Goal: Information Seeking & Learning: Learn about a topic

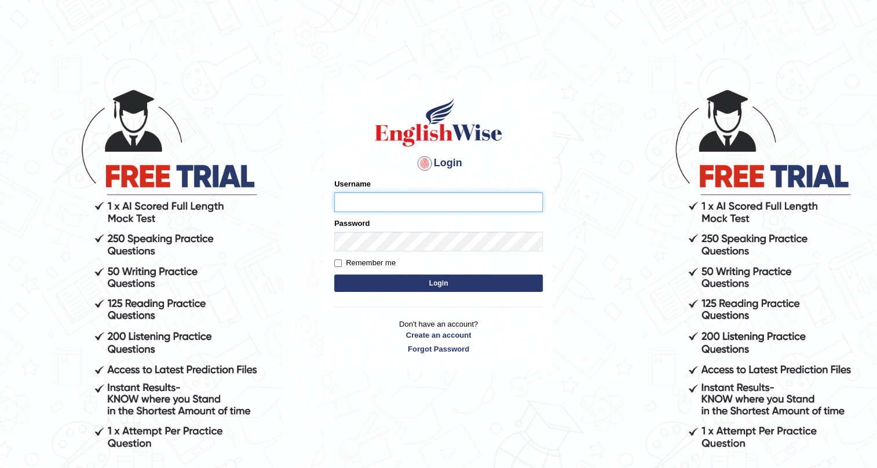
click at [411, 201] on input "Username" at bounding box center [438, 202] width 209 height 20
type input "Nurul"
drag, startPoint x: 0, startPoint y: 0, endPoint x: 427, endPoint y: 206, distance: 473.6
click at [411, 201] on input "/////////////////////" at bounding box center [438, 202] width 209 height 20
click at [427, 206] on input "/////////////////////" at bounding box center [438, 202] width 209 height 20
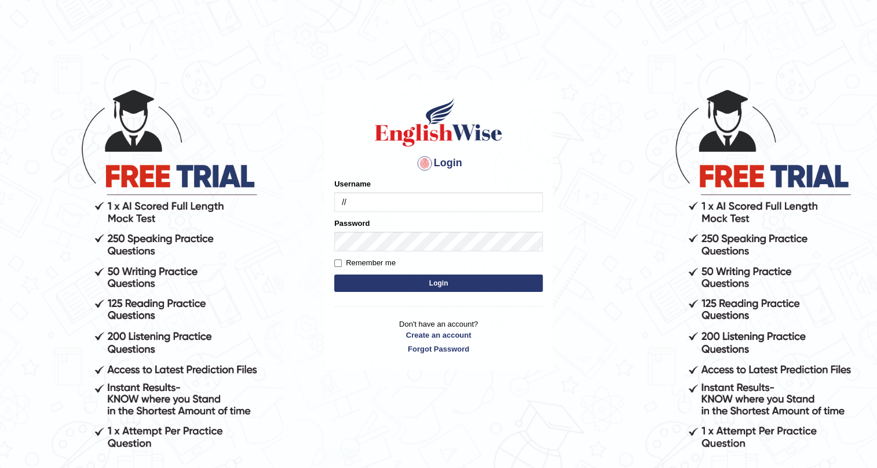
type input "/"
type input "NurulH"
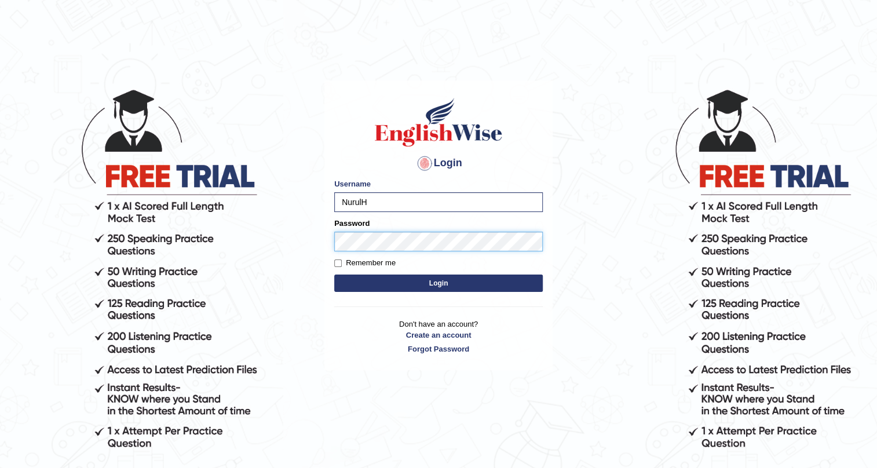
click at [334, 275] on button "Login" at bounding box center [438, 283] width 209 height 17
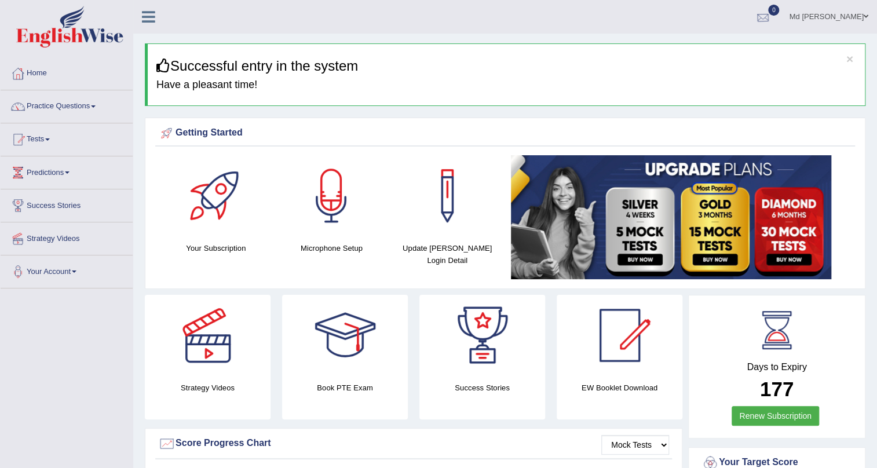
click at [772, 17] on div at bounding box center [763, 17] width 17 height 17
click at [716, 46] on strong "See All Alerts" at bounding box center [691, 48] width 52 height 9
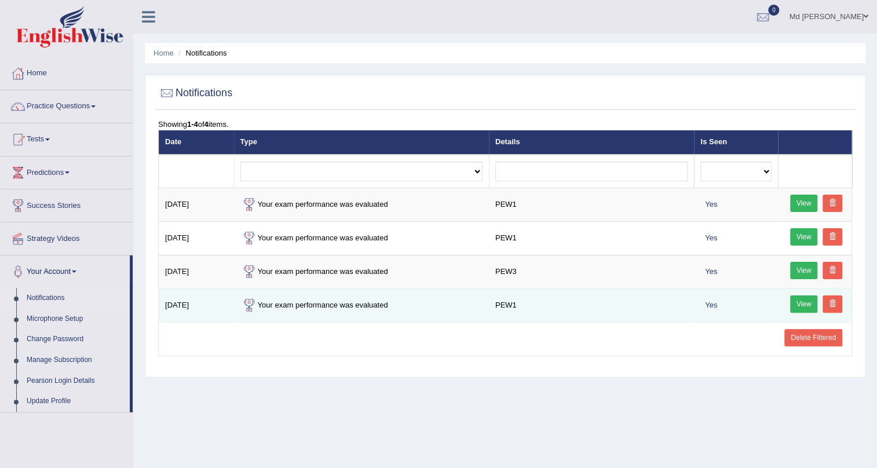
click at [796, 310] on link "View" at bounding box center [804, 304] width 28 height 17
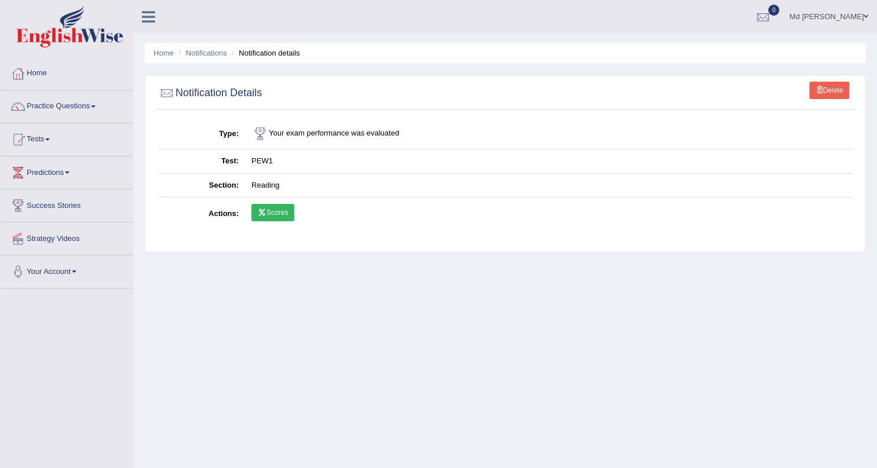
click at [278, 209] on link "Scores" at bounding box center [273, 212] width 43 height 17
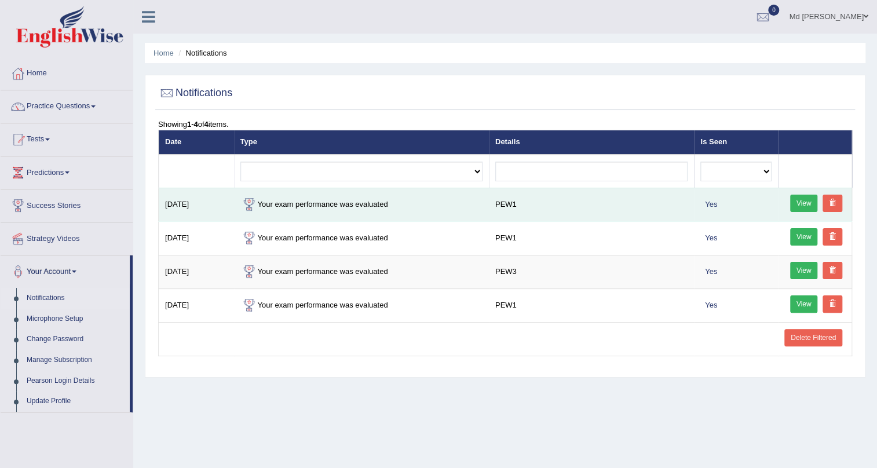
click at [811, 201] on link "View" at bounding box center [804, 203] width 28 height 17
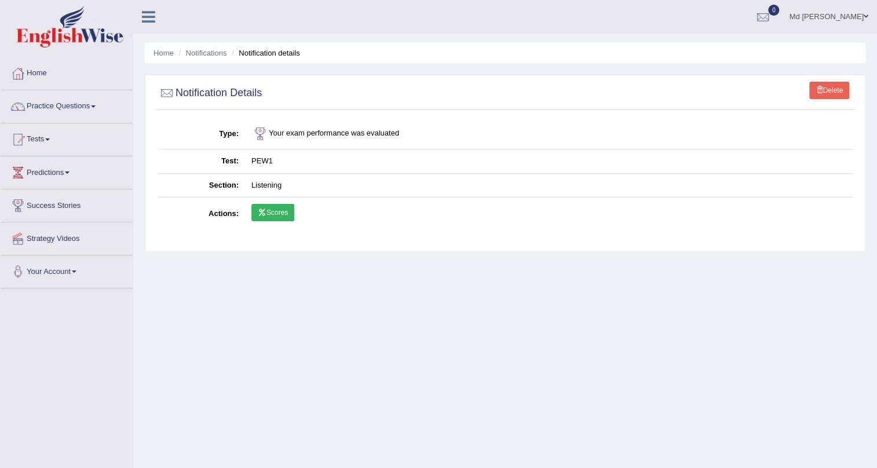
click at [272, 216] on link "Scores" at bounding box center [273, 212] width 43 height 17
click at [41, 116] on link "Practice Questions" at bounding box center [67, 104] width 132 height 29
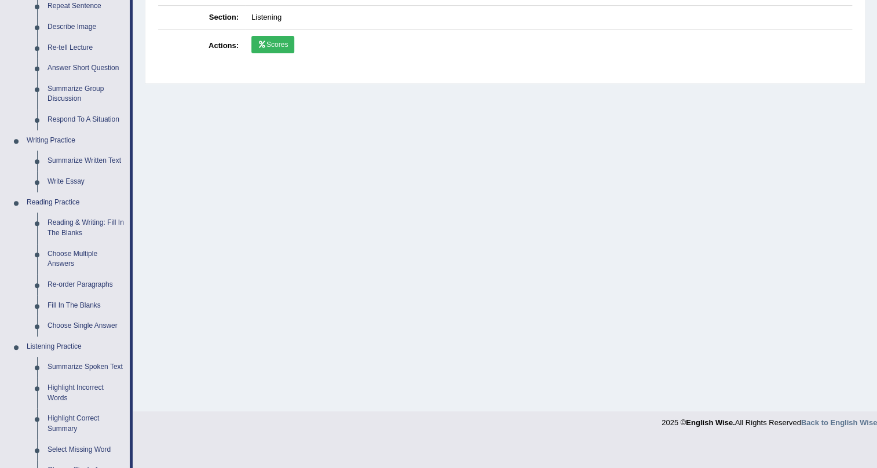
scroll to position [158, 0]
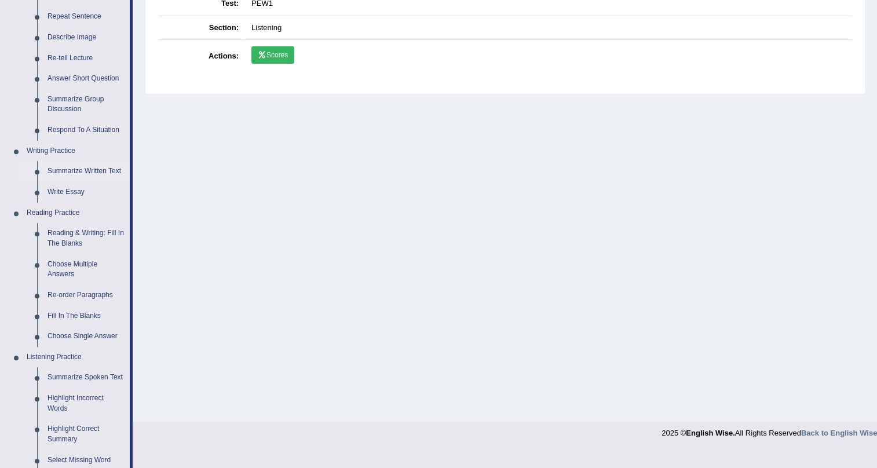
click at [88, 169] on link "Summarize Written Text" at bounding box center [86, 171] width 88 height 21
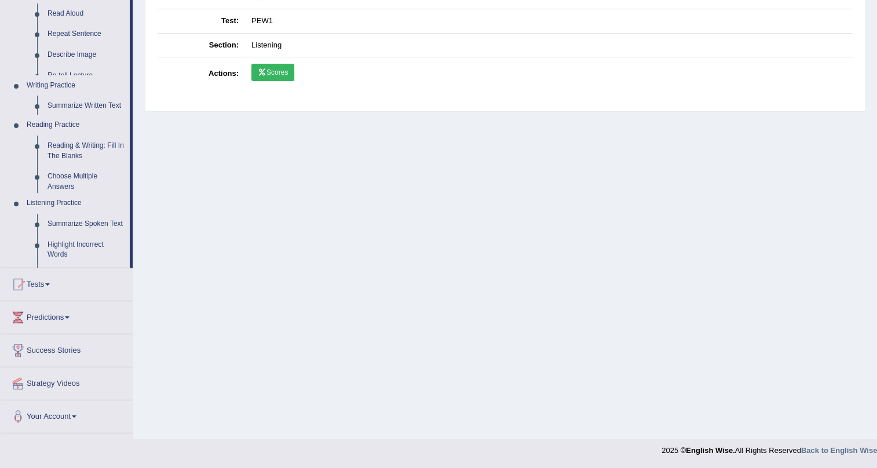
scroll to position [140, 0]
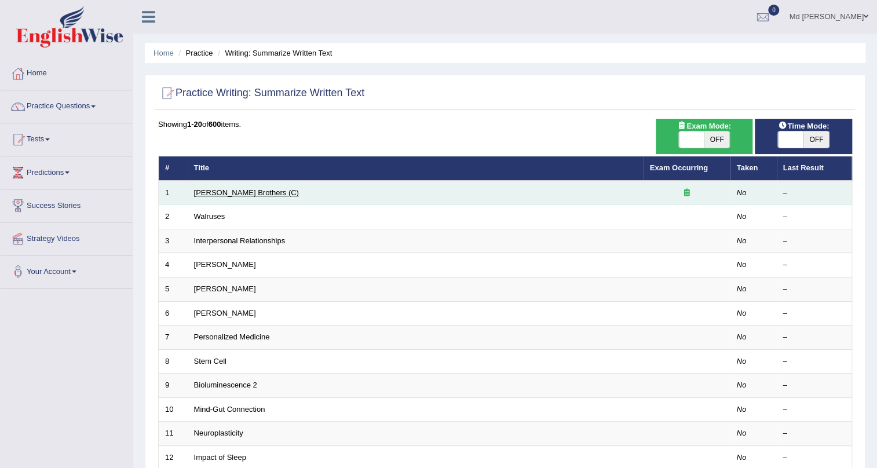
click at [238, 191] on link "[PERSON_NAME] Brothers (C)" at bounding box center [246, 192] width 105 height 9
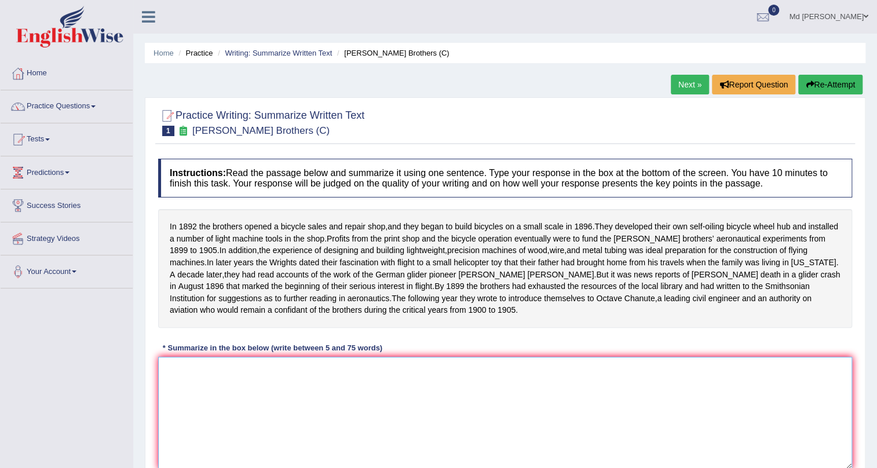
click at [229, 373] on textarea at bounding box center [505, 413] width 694 height 112
type textarea "t"
click at [167, 382] on textarea "the passage outlines" at bounding box center [505, 413] width 694 height 112
type textarea "The passage outlines"
click at [51, 95] on link "Practice Questions" at bounding box center [67, 104] width 132 height 29
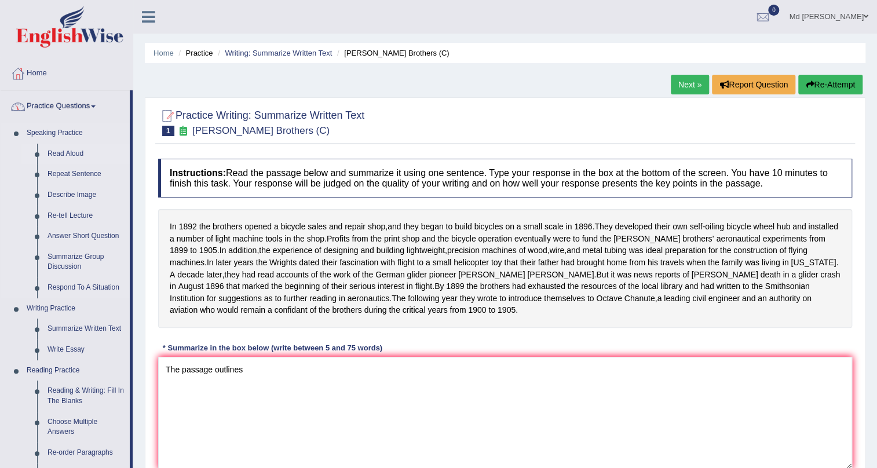
click at [62, 156] on link "Read Aloud" at bounding box center [86, 154] width 88 height 21
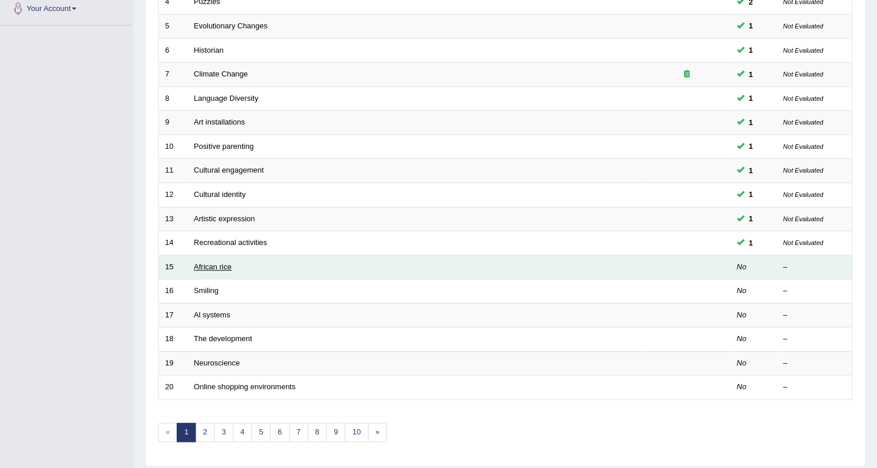
click at [222, 263] on link "African rice" at bounding box center [213, 267] width 38 height 9
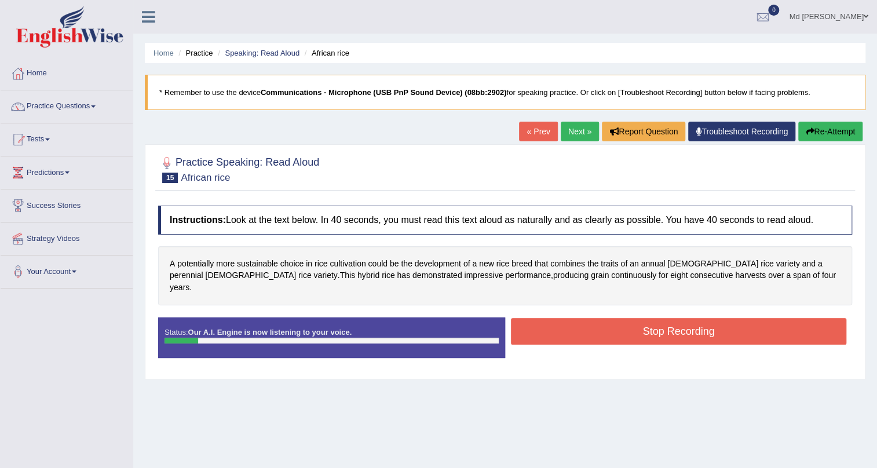
click at [544, 325] on button "Stop Recording" at bounding box center [679, 331] width 336 height 27
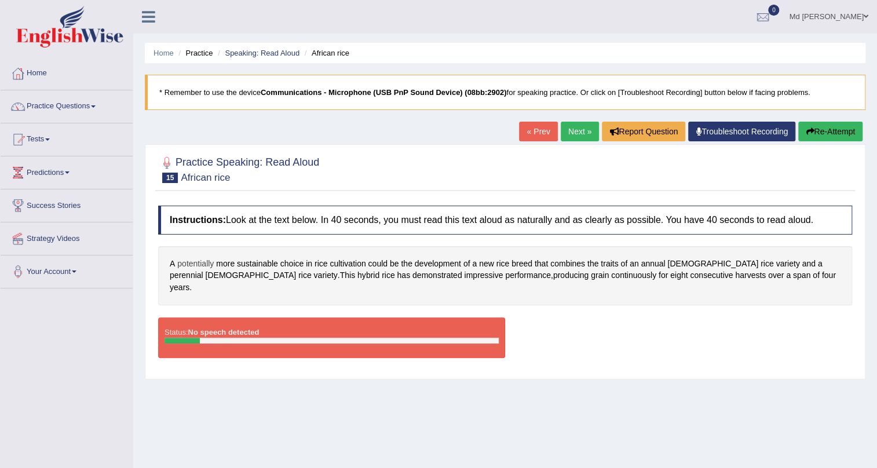
click at [195, 264] on span "potentially" at bounding box center [195, 264] width 37 height 12
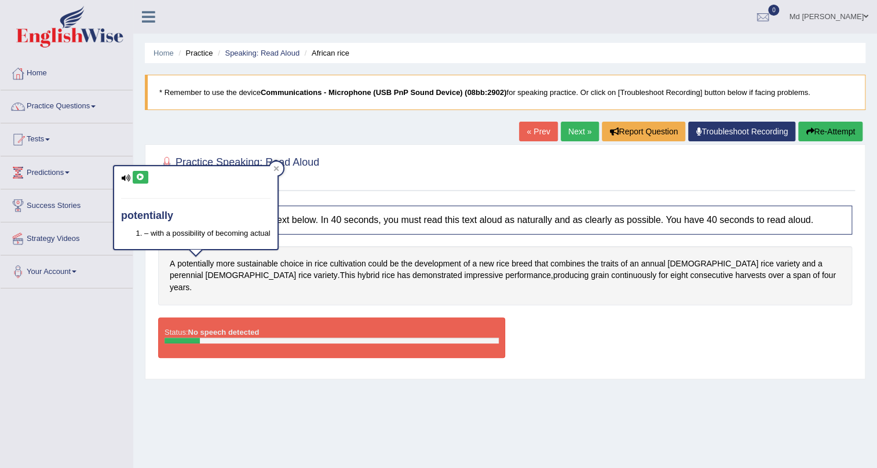
click at [141, 184] on div "potentially – with a possibility of becoming actual" at bounding box center [195, 207] width 163 height 83
click at [141, 181] on button at bounding box center [141, 177] width 16 height 13
click at [136, 182] on button at bounding box center [141, 177] width 16 height 13
click at [254, 266] on span "sustainable" at bounding box center [257, 264] width 41 height 12
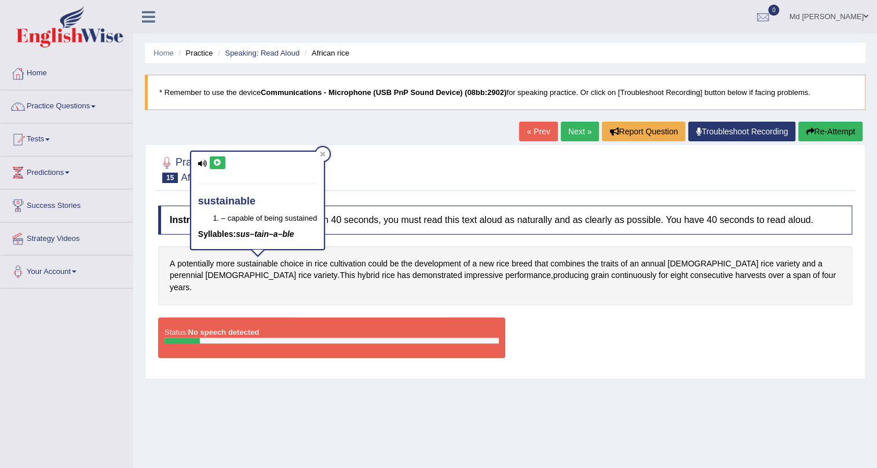
click at [218, 157] on button at bounding box center [218, 162] width 16 height 13
click at [355, 263] on span "cultivation" at bounding box center [348, 264] width 36 height 12
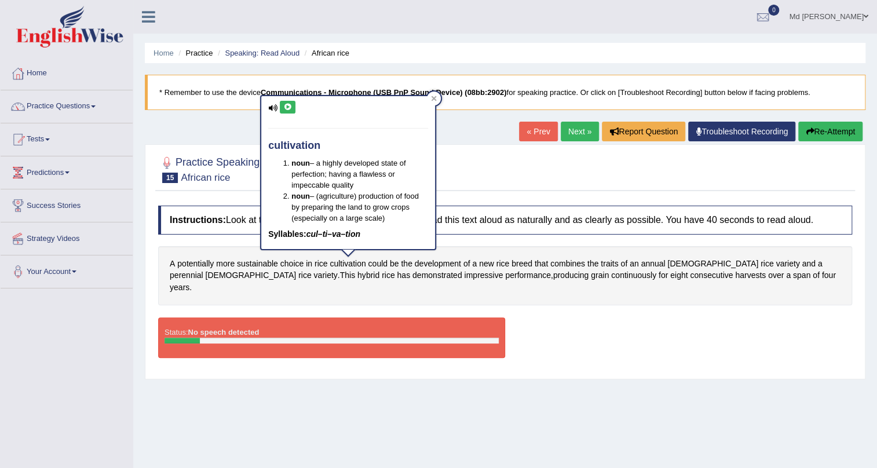
click at [285, 101] on button at bounding box center [288, 107] width 16 height 13
click at [452, 176] on div at bounding box center [505, 168] width 694 height 35
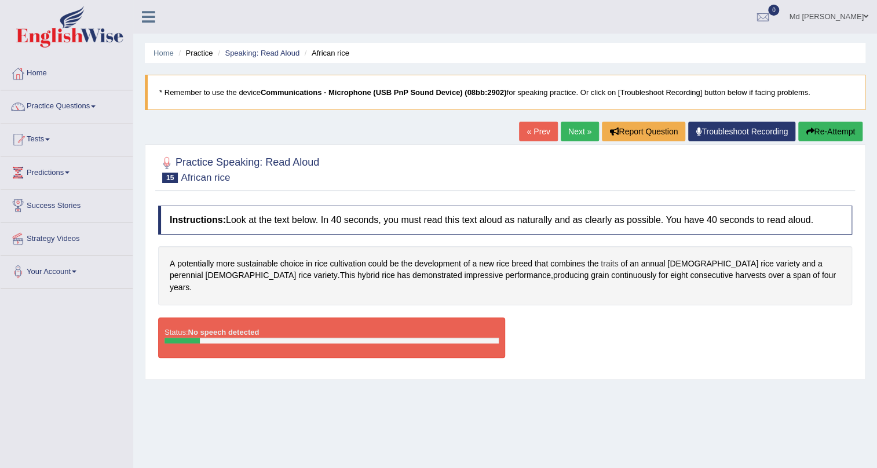
click at [608, 258] on span "traits" at bounding box center [609, 264] width 17 height 12
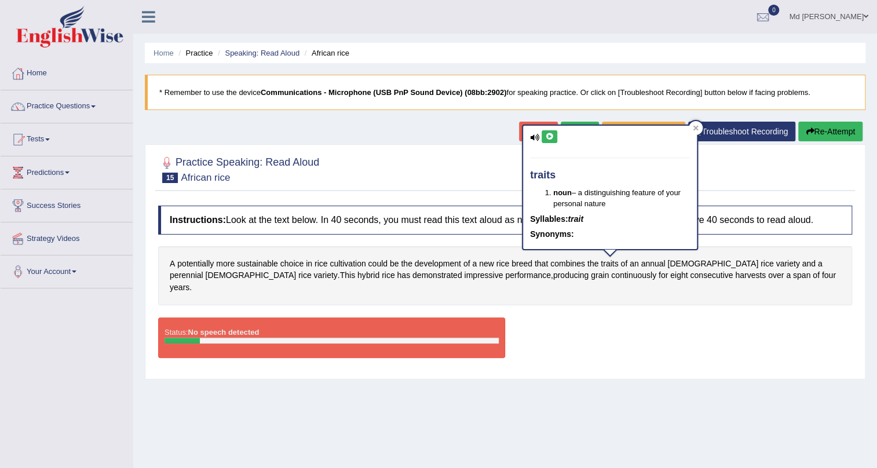
click at [553, 138] on icon at bounding box center [549, 136] width 9 height 7
drag, startPoint x: 530, startPoint y: 171, endPoint x: 569, endPoint y: 172, distance: 38.8
click at [572, 171] on h4 "traits" at bounding box center [610, 176] width 160 height 12
drag, startPoint x: 554, startPoint y: 174, endPoint x: 561, endPoint y: 227, distance: 53.2
click at [529, 184] on div "traits noun – a distinguishing feature of your personal nature Syllables: trait…" at bounding box center [610, 187] width 174 height 123
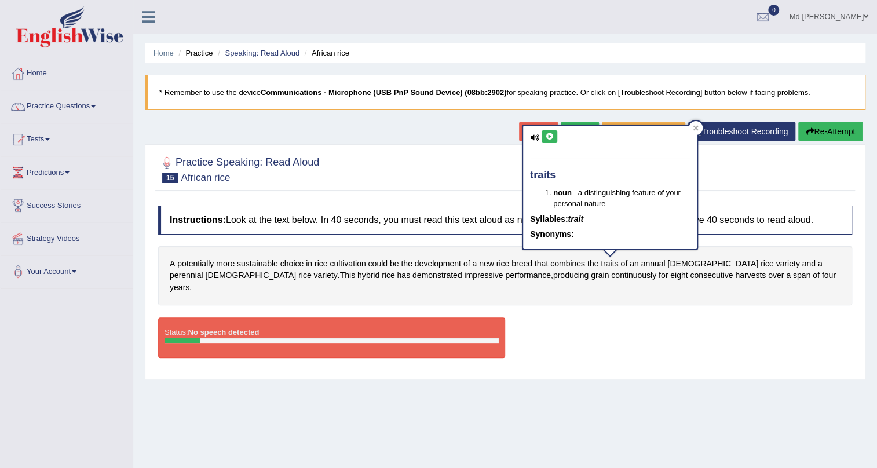
drag, startPoint x: 619, startPoint y: 263, endPoint x: 600, endPoint y: 263, distance: 18.6
click at [600, 263] on div "A potentially more sustainable choice in rice cultivation could be the developm…" at bounding box center [505, 275] width 694 height 59
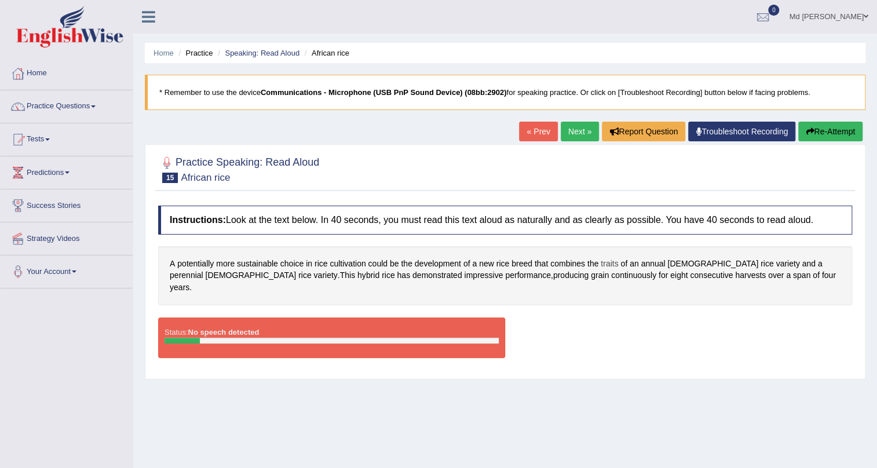
click at [614, 260] on span "traits" at bounding box center [609, 264] width 17 height 12
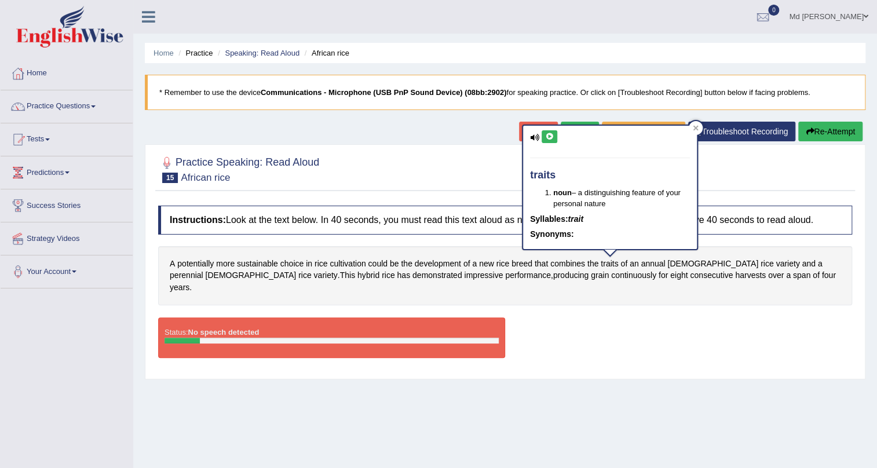
click at [548, 133] on icon at bounding box center [549, 136] width 9 height 7
click at [203, 269] on span "perennial" at bounding box center [187, 275] width 34 height 12
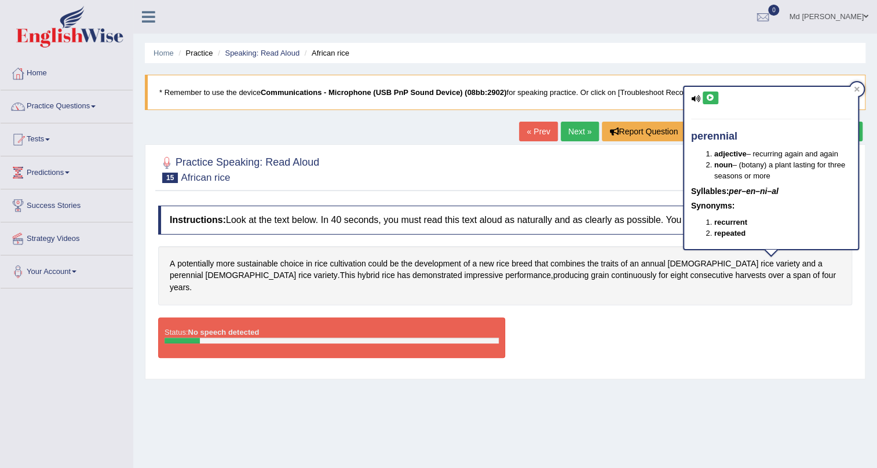
click at [706, 94] on icon at bounding box center [710, 97] width 9 height 7
click at [297, 269] on span "African" at bounding box center [251, 275] width 91 height 12
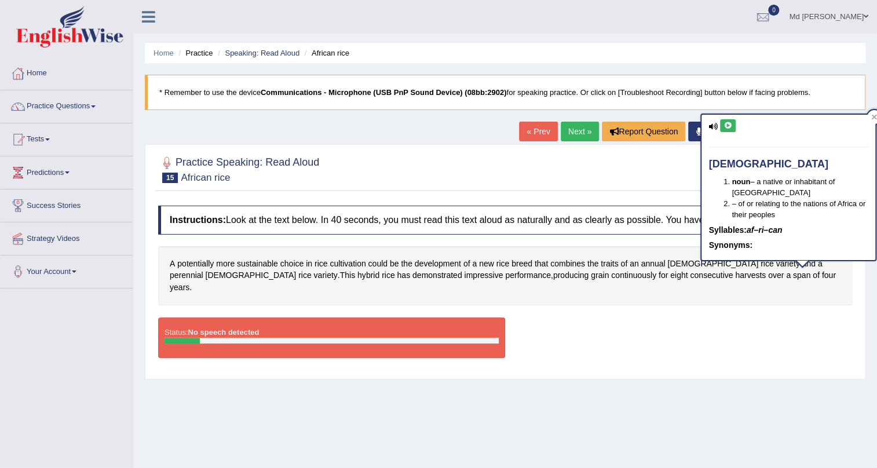
click at [731, 122] on icon at bounding box center [728, 125] width 9 height 7
click at [358, 272] on span "hybrid" at bounding box center [369, 275] width 22 height 12
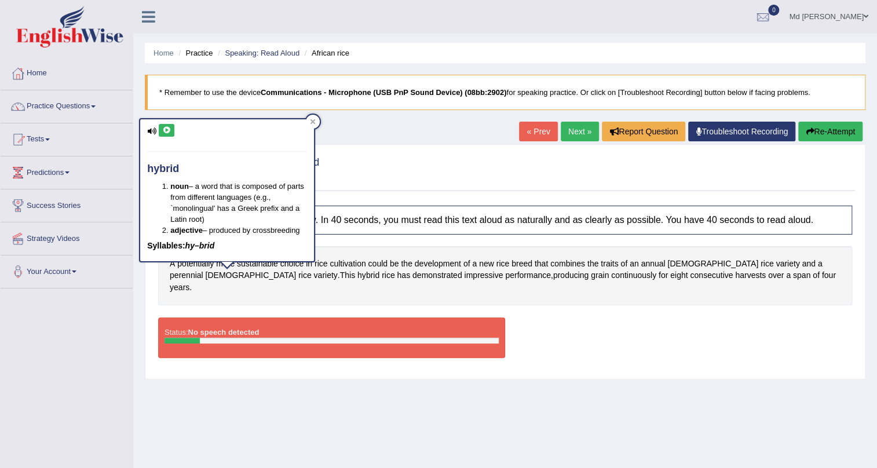
click at [168, 130] on icon at bounding box center [166, 130] width 9 height 7
click at [413, 278] on span "demonstrated" at bounding box center [438, 275] width 50 height 12
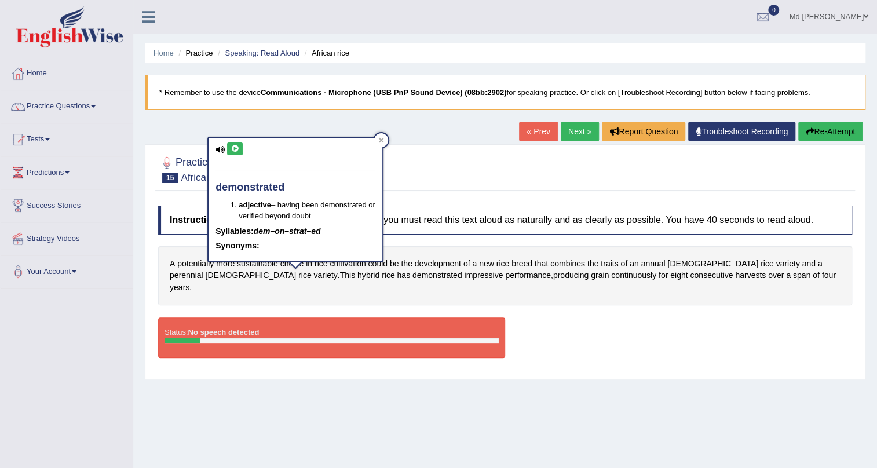
click at [235, 151] on icon at bounding box center [235, 148] width 9 height 7
click at [464, 405] on div "Home Practice Speaking: Read Aloud African rice * Remember to use the device Co…" at bounding box center [505, 290] width 744 height 580
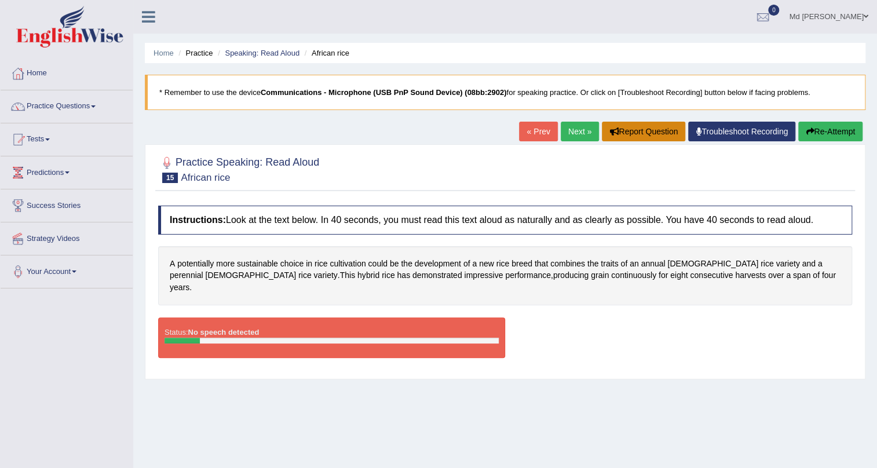
click at [614, 132] on button "Report Question" at bounding box center [643, 132] width 83 height 20
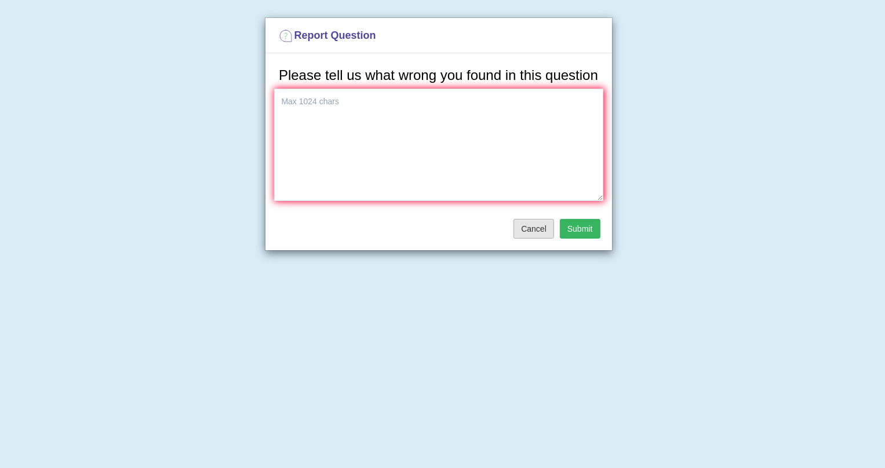
click at [536, 228] on button "Cancel" at bounding box center [533, 229] width 41 height 20
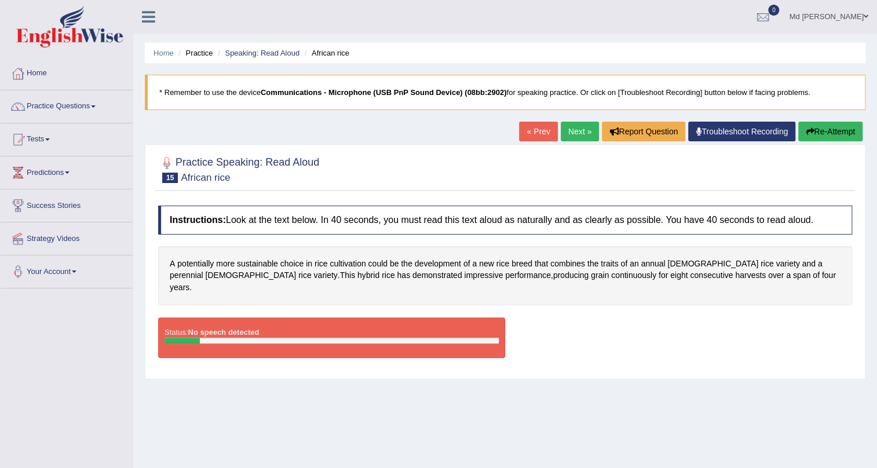
click at [835, 125] on button "Re-Attempt" at bounding box center [831, 132] width 64 height 20
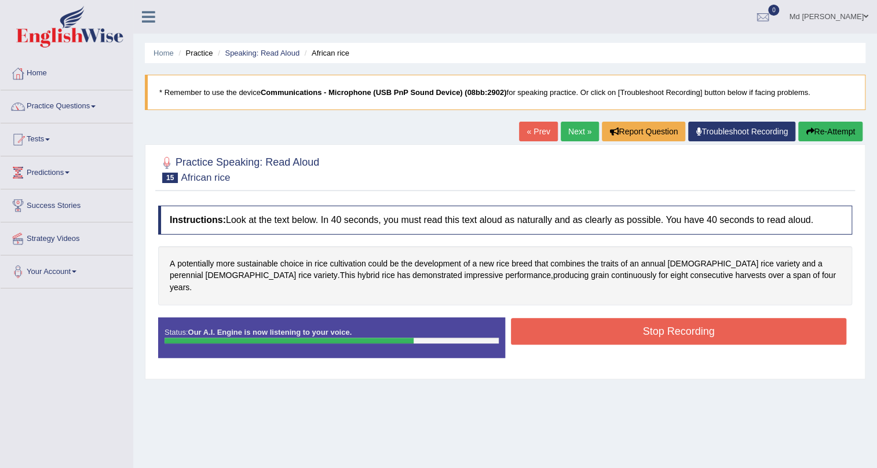
click at [678, 320] on button "Stop Recording" at bounding box center [679, 331] width 336 height 27
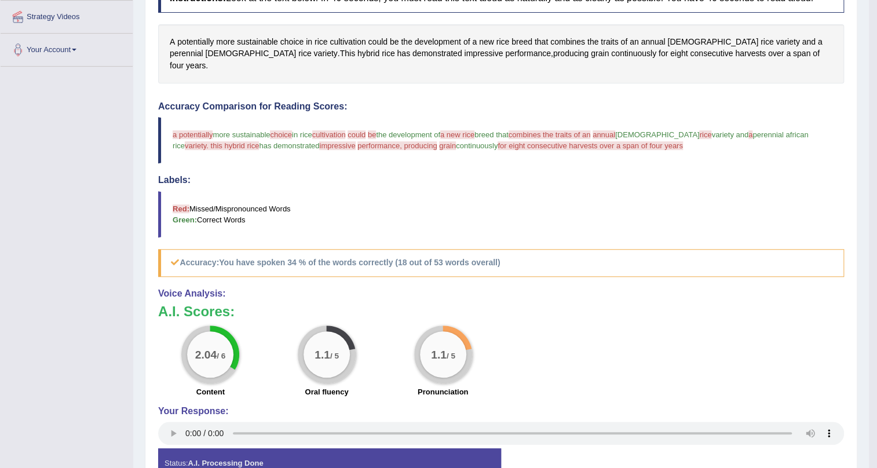
scroll to position [79, 0]
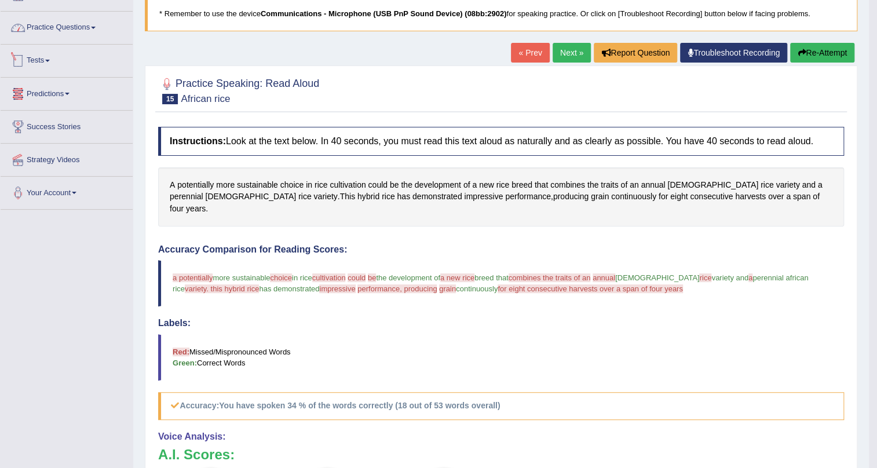
click at [58, 28] on link "Practice Questions" at bounding box center [67, 26] width 132 height 29
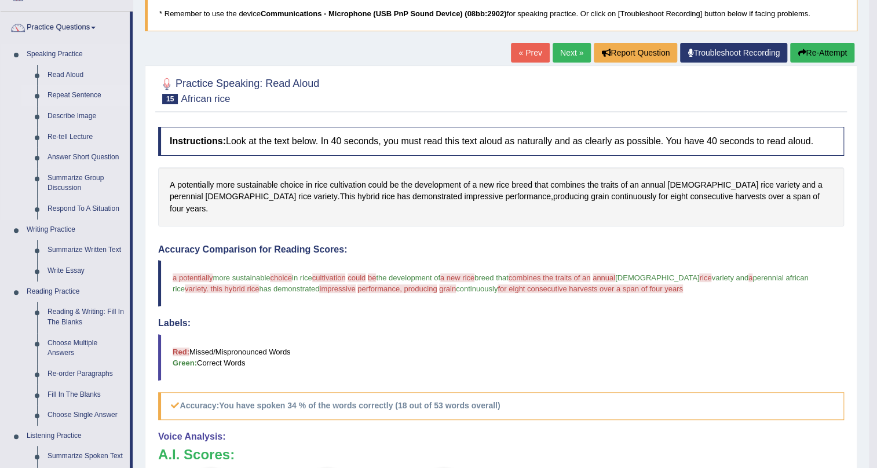
click at [88, 93] on link "Repeat Sentence" at bounding box center [86, 95] width 88 height 21
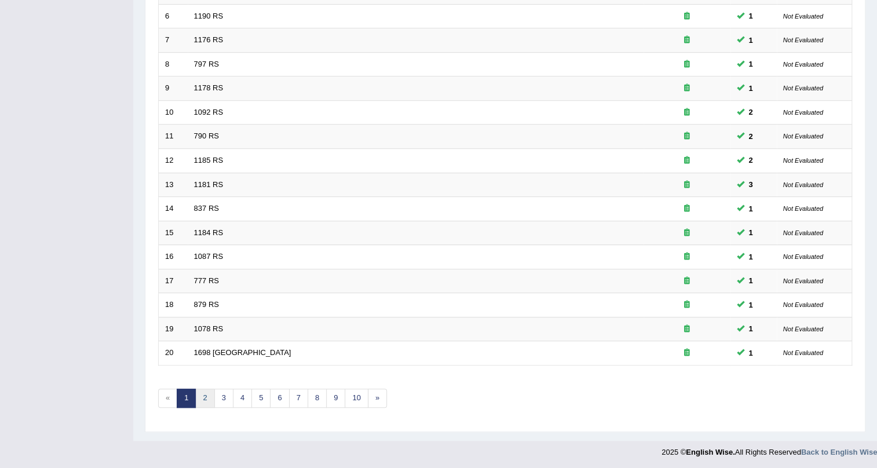
click at [199, 394] on link "2" at bounding box center [204, 398] width 19 height 19
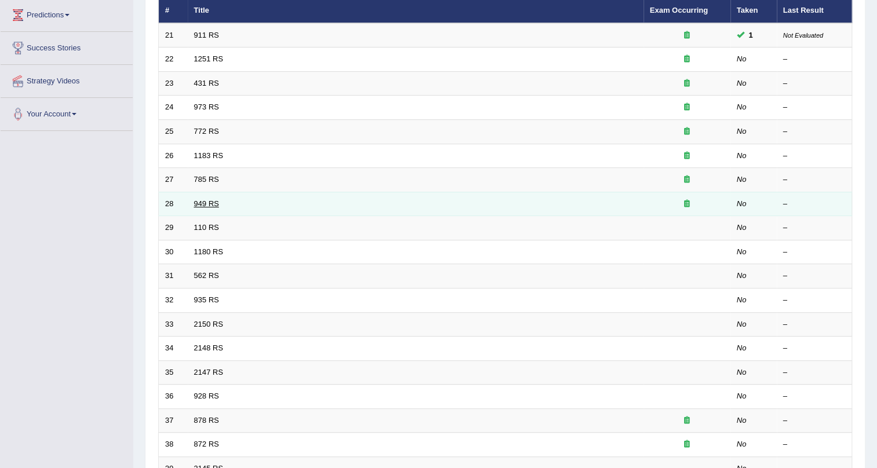
click at [196, 200] on link "949 RS" at bounding box center [206, 203] width 25 height 9
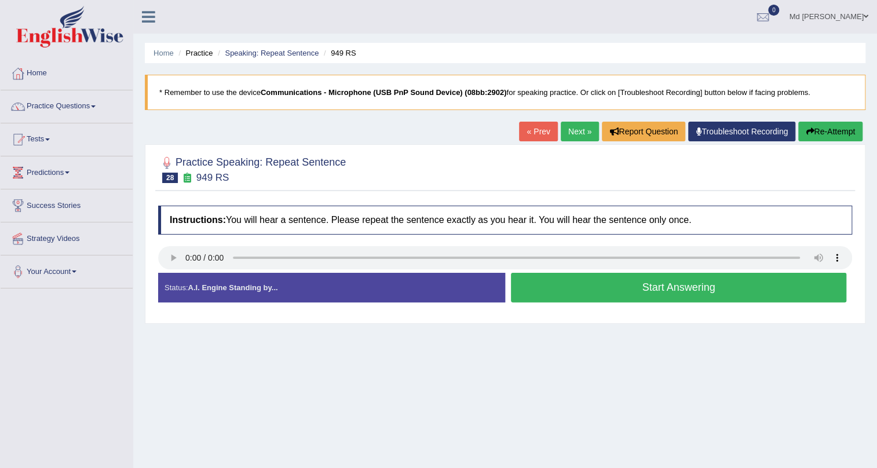
click at [639, 282] on button "Start Answering" at bounding box center [679, 288] width 336 height 30
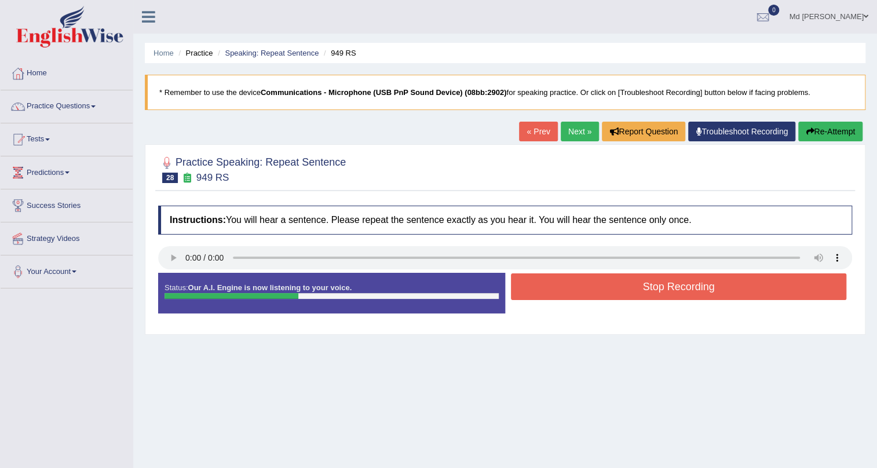
click at [639, 282] on button "Stop Recording" at bounding box center [679, 287] width 336 height 27
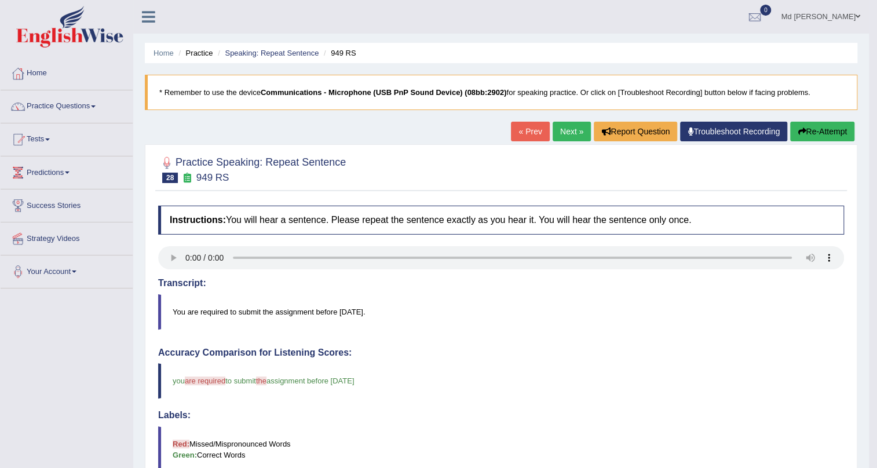
click at [559, 125] on link "Next »" at bounding box center [572, 132] width 38 height 20
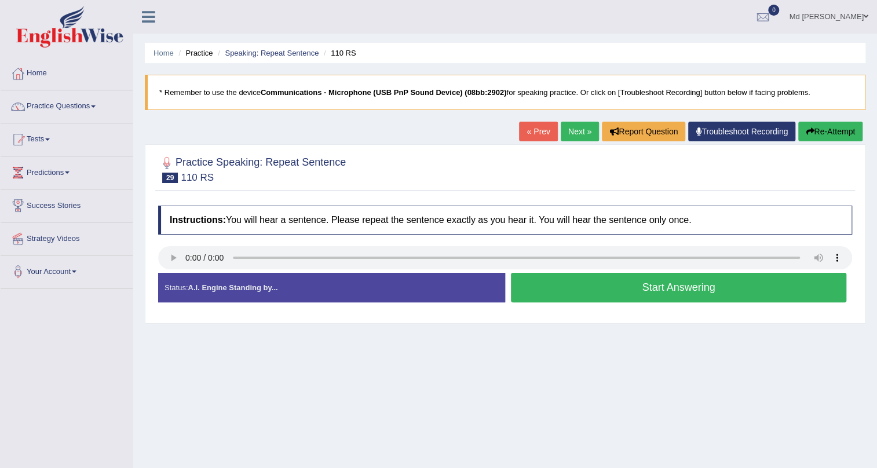
click at [556, 286] on button "Start Answering" at bounding box center [679, 288] width 336 height 30
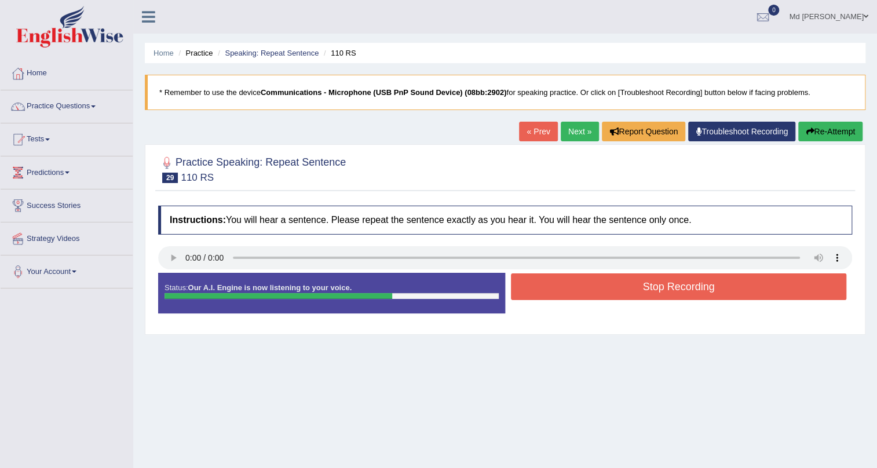
click at [588, 281] on button "Stop Recording" at bounding box center [679, 287] width 336 height 27
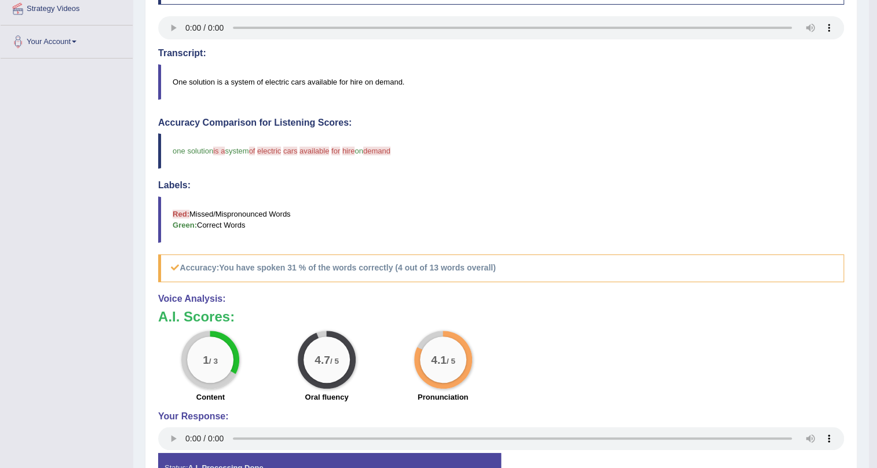
scroll to position [52, 0]
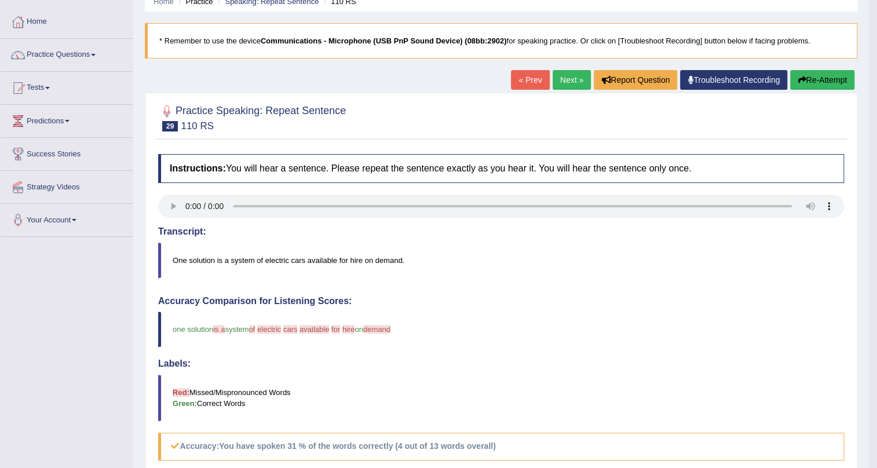
click at [569, 82] on link "Next »" at bounding box center [572, 80] width 38 height 20
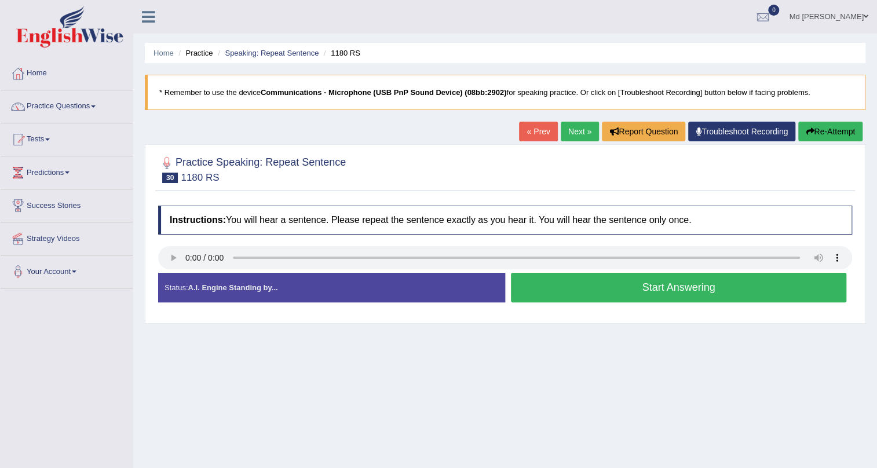
click at [594, 287] on button "Start Answering" at bounding box center [679, 288] width 336 height 30
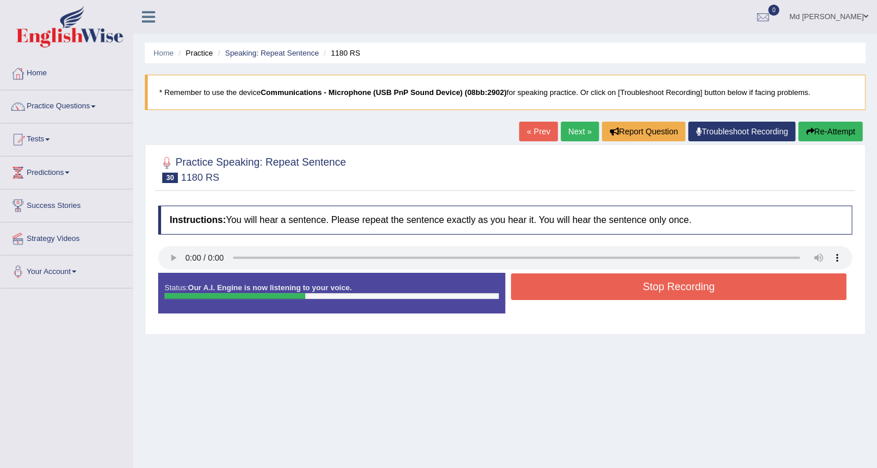
click at [596, 276] on button "Stop Recording" at bounding box center [679, 287] width 336 height 27
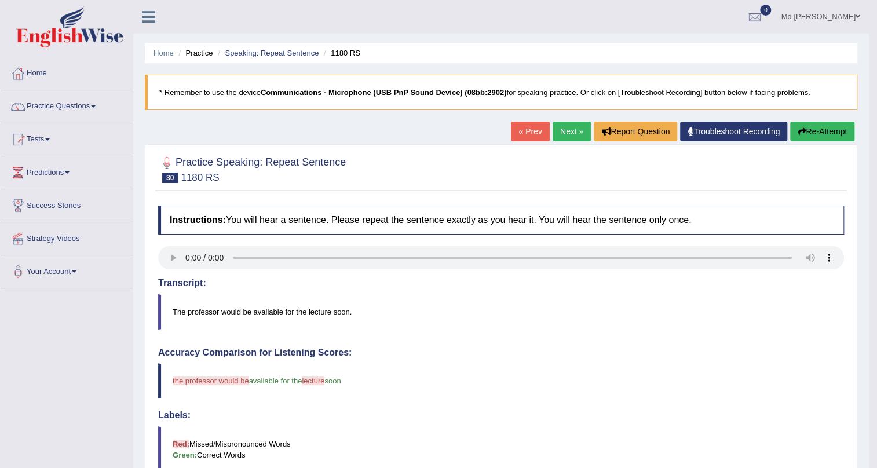
click at [564, 137] on link "Next »" at bounding box center [572, 132] width 38 height 20
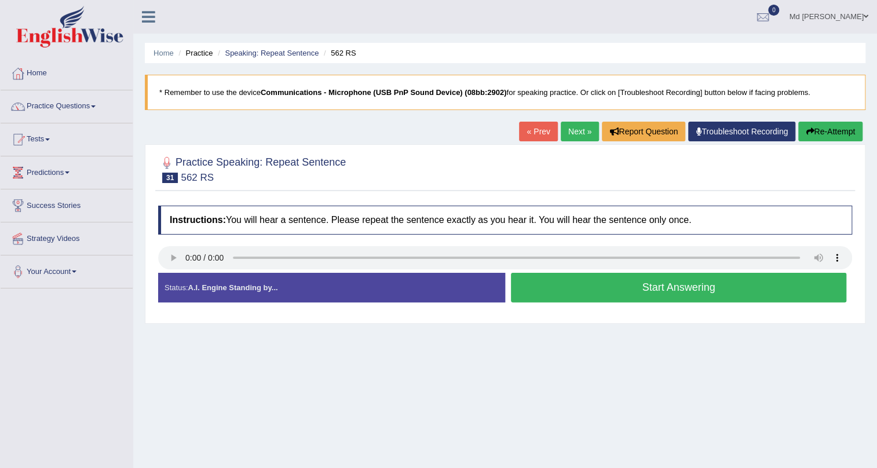
click at [597, 284] on button "Start Answering" at bounding box center [679, 288] width 336 height 30
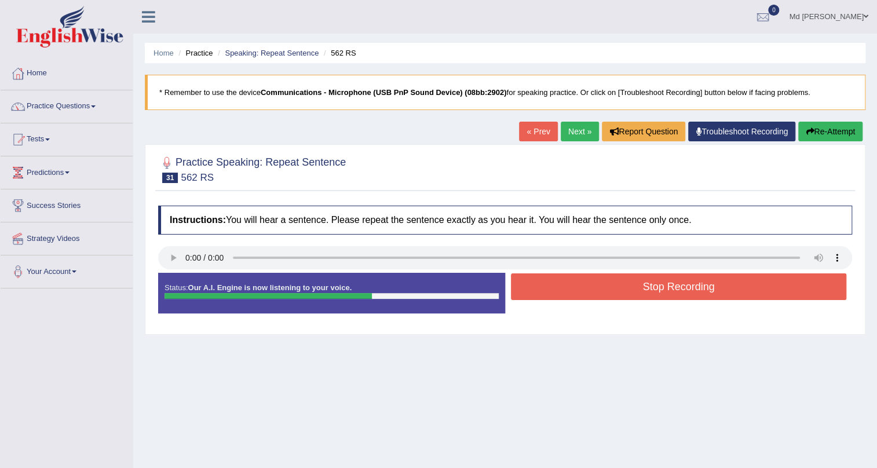
click at [597, 284] on button "Stop Recording" at bounding box center [679, 287] width 336 height 27
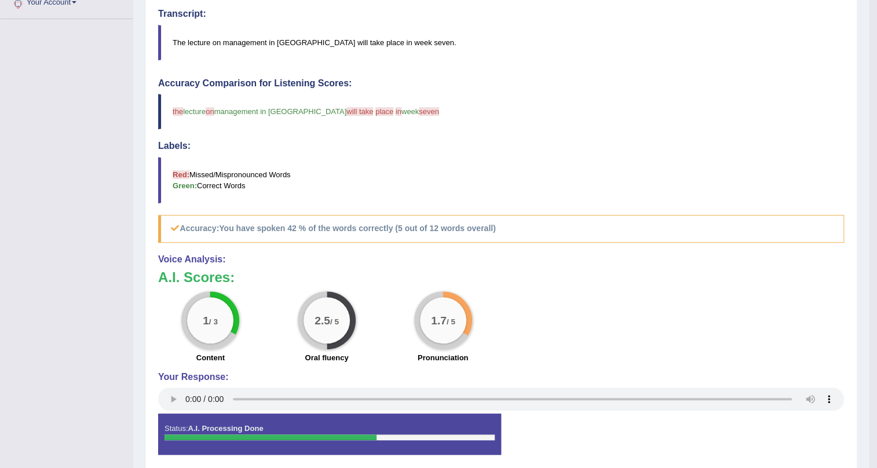
scroll to position [104, 0]
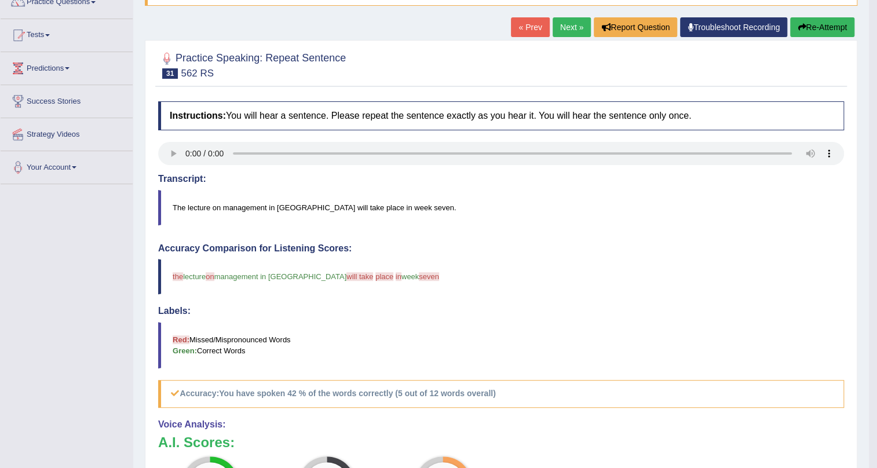
click at [574, 27] on link "Next »" at bounding box center [572, 27] width 38 height 20
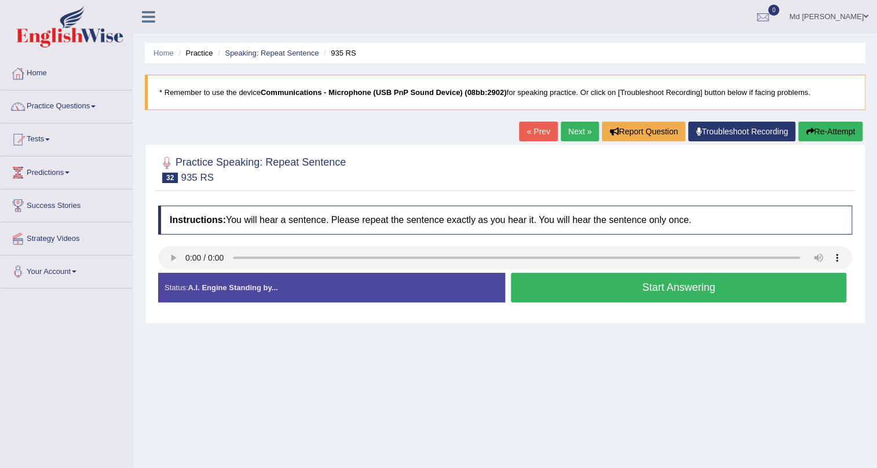
click at [613, 280] on button "Start Answering" at bounding box center [679, 288] width 336 height 30
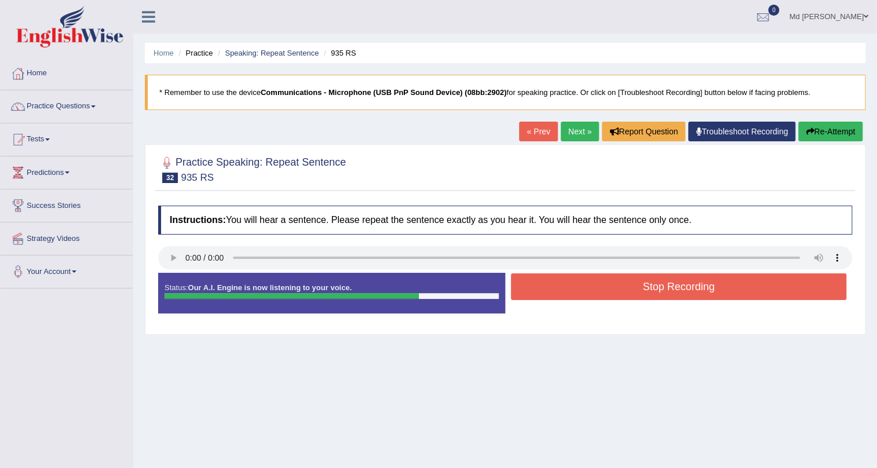
click at [613, 281] on button "Stop Recording" at bounding box center [679, 287] width 336 height 27
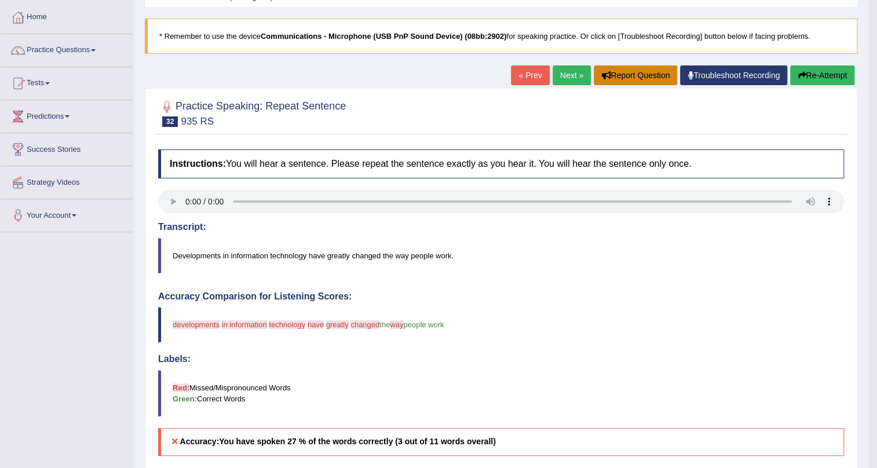
scroll to position [52, 0]
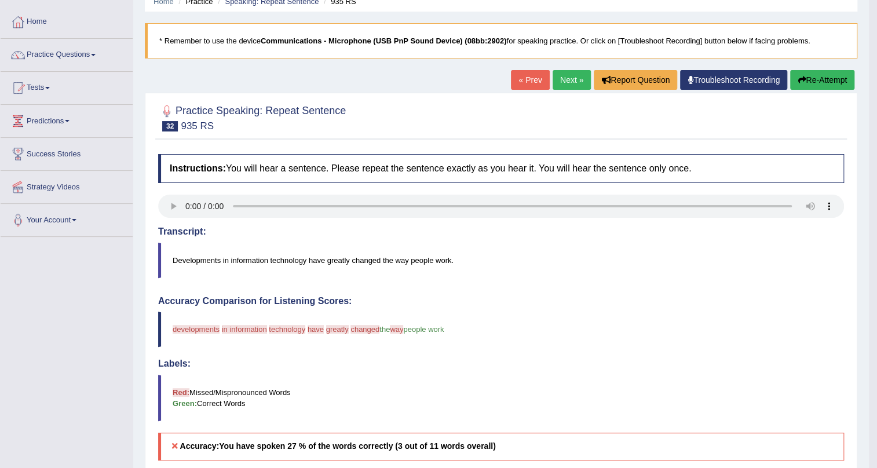
click at [575, 72] on link "Next »" at bounding box center [572, 80] width 38 height 20
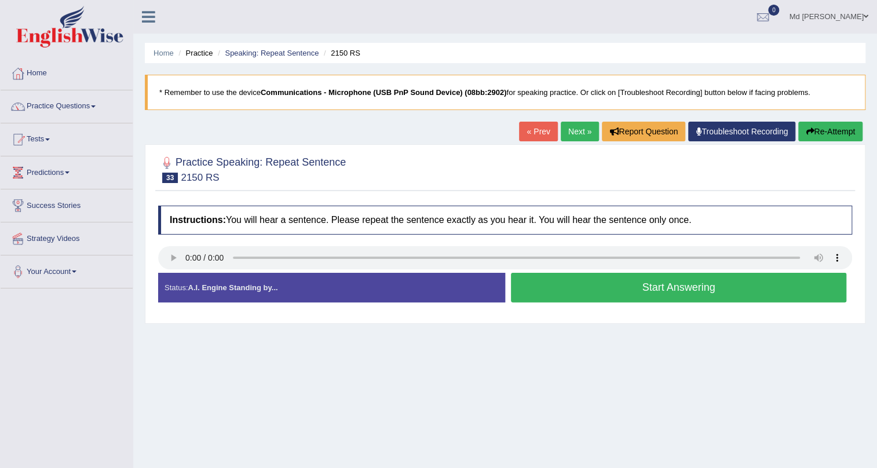
click at [573, 283] on button "Start Answering" at bounding box center [679, 288] width 336 height 30
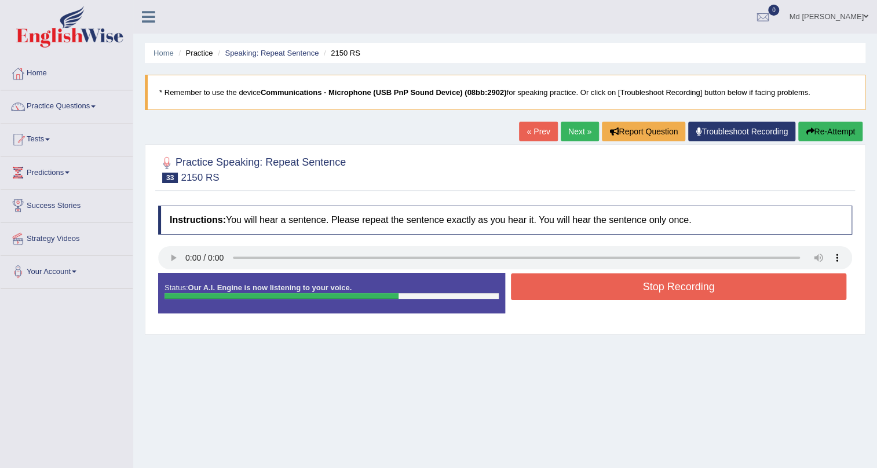
click at [573, 283] on button "Stop Recording" at bounding box center [679, 287] width 336 height 27
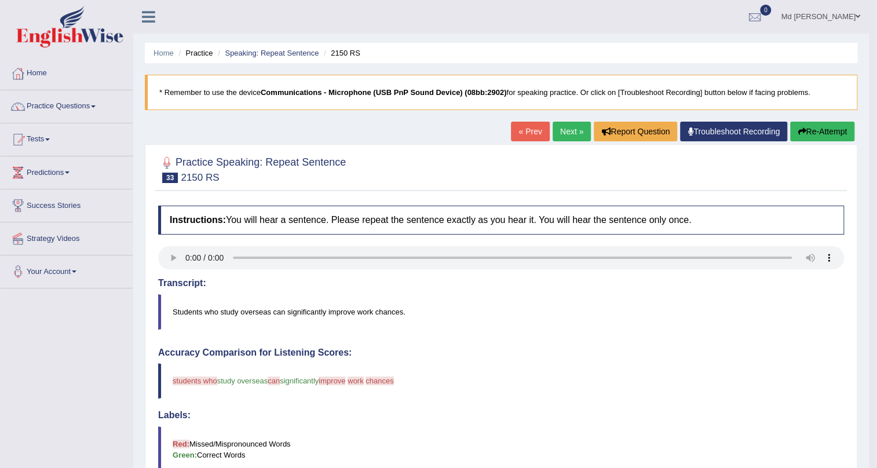
click at [571, 129] on link "Next »" at bounding box center [572, 132] width 38 height 20
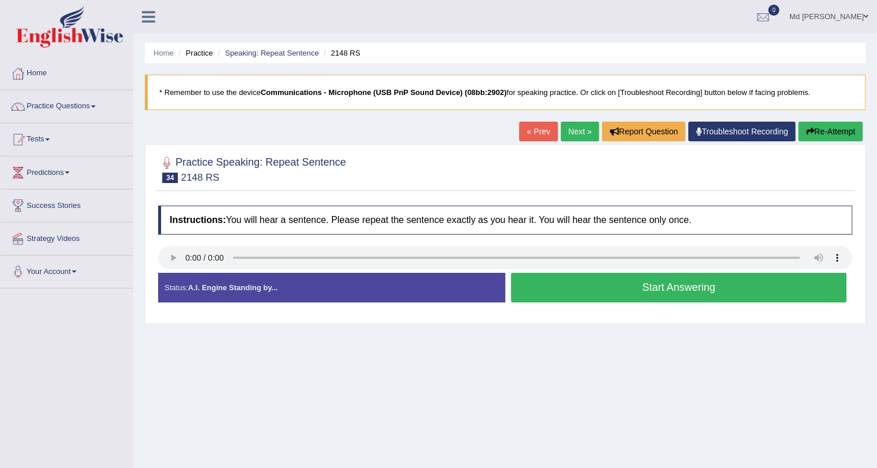
click at [551, 282] on button "Start Answering" at bounding box center [679, 288] width 336 height 30
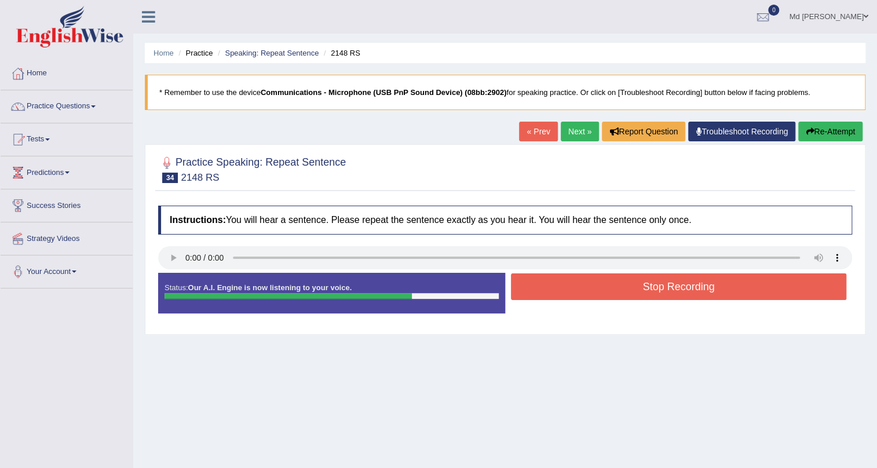
click at [585, 280] on button "Stop Recording" at bounding box center [679, 287] width 336 height 27
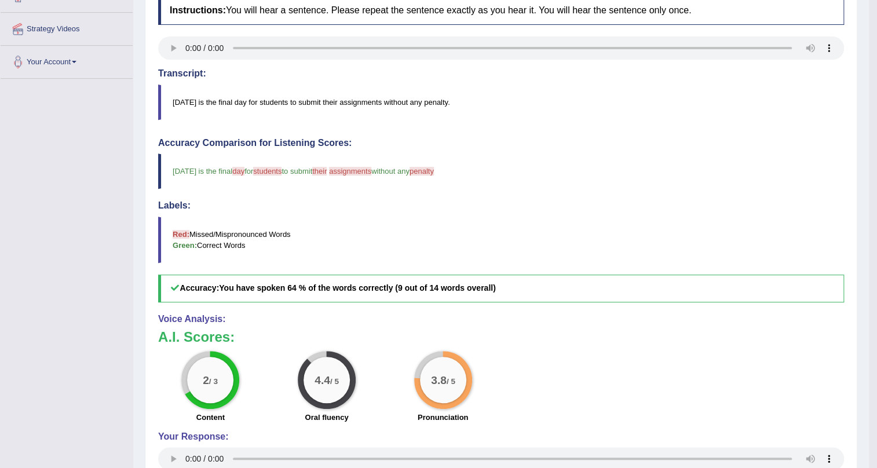
scroll to position [52, 0]
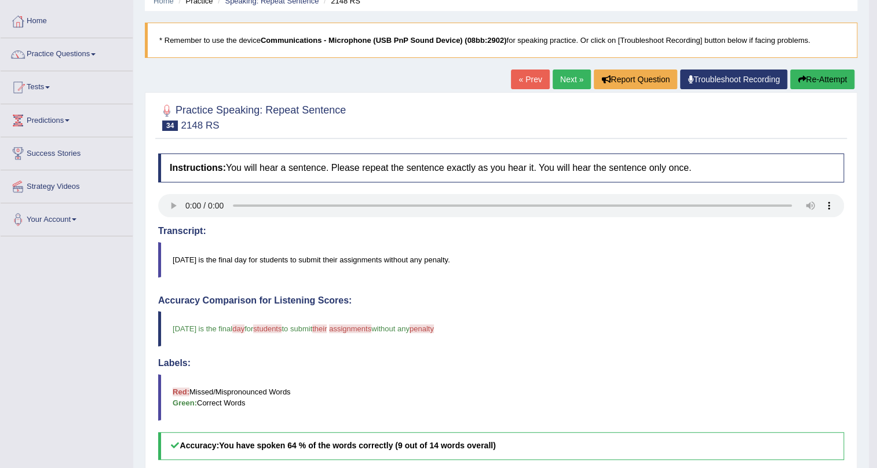
click at [554, 75] on link "Next »" at bounding box center [572, 80] width 38 height 20
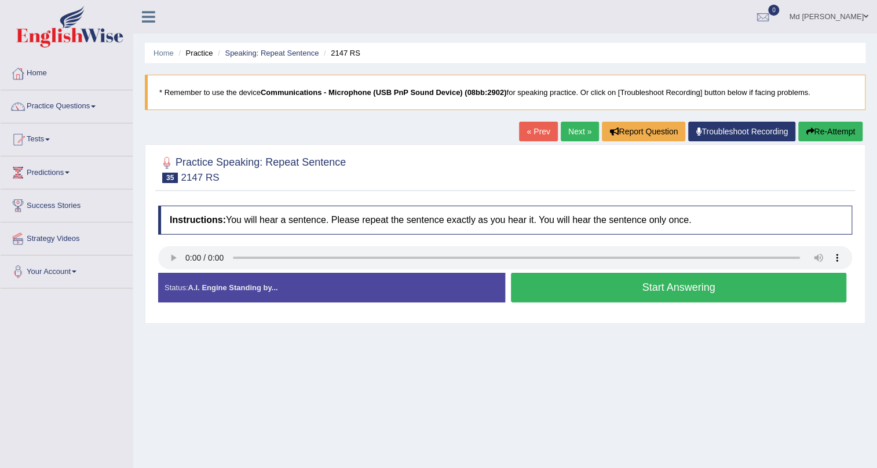
click at [593, 282] on button "Start Answering" at bounding box center [679, 288] width 336 height 30
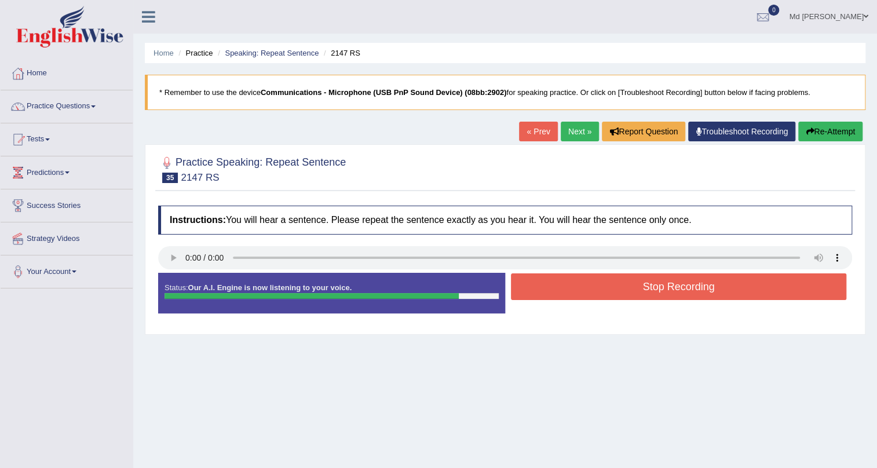
click at [549, 284] on button "Stop Recording" at bounding box center [679, 287] width 336 height 27
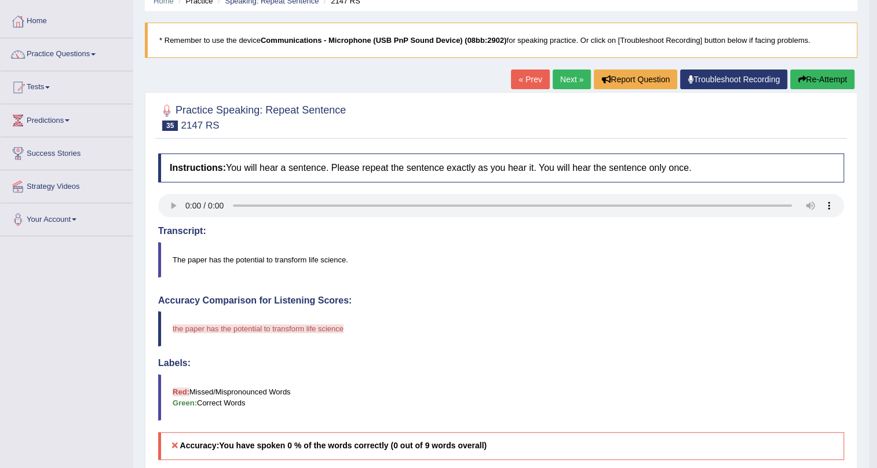
scroll to position [52, 0]
click at [578, 82] on link "Next »" at bounding box center [572, 80] width 38 height 20
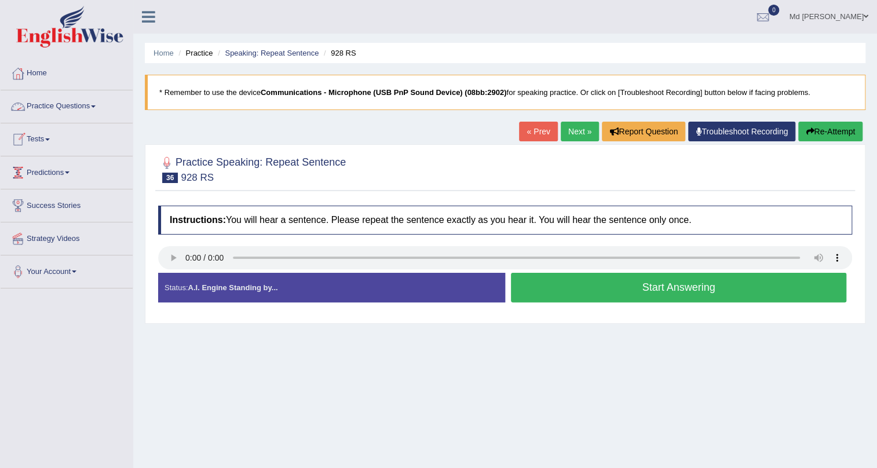
click at [77, 113] on link "Practice Questions" at bounding box center [67, 104] width 132 height 29
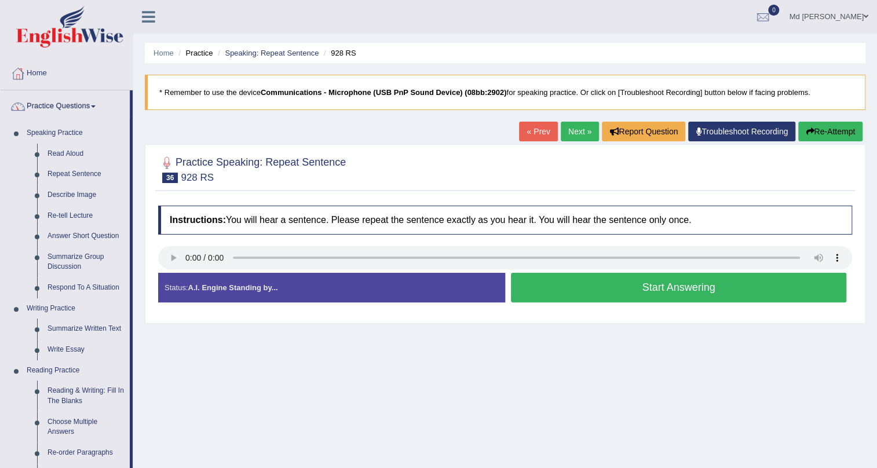
click at [86, 108] on link "Practice Questions" at bounding box center [65, 104] width 129 height 29
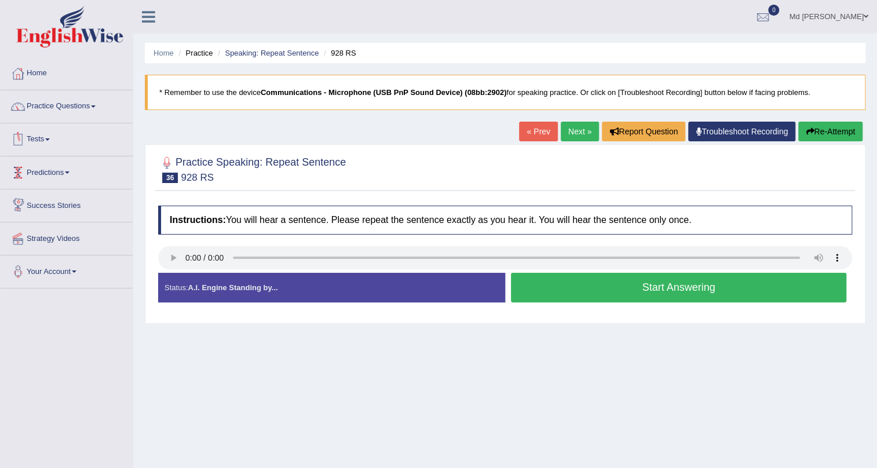
click at [48, 144] on link "Tests" at bounding box center [67, 137] width 132 height 29
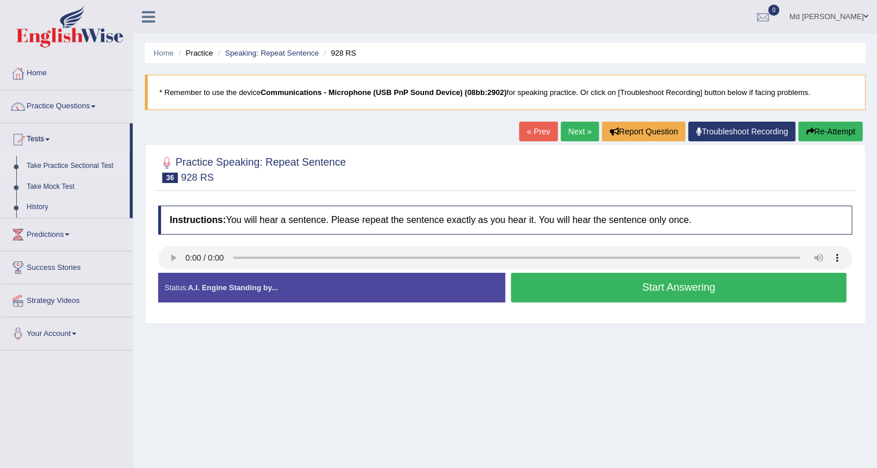
click at [37, 162] on link "Take Practice Sectional Test" at bounding box center [75, 166] width 108 height 21
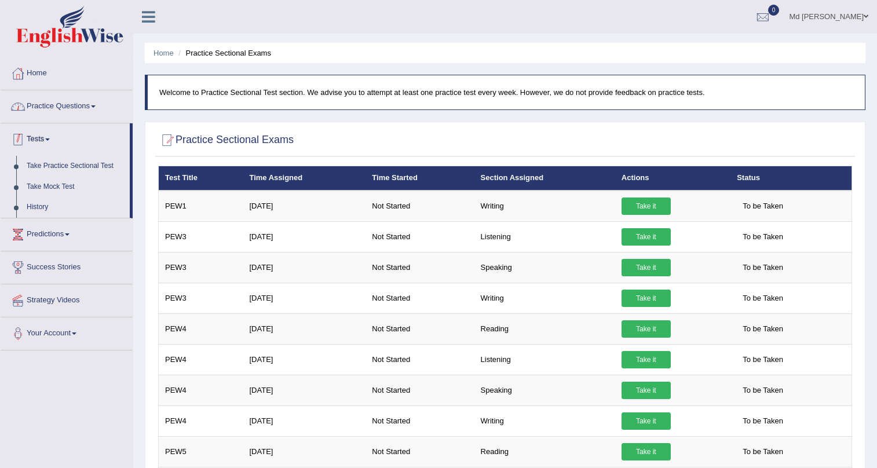
click at [54, 188] on link "Take Mock Test" at bounding box center [75, 187] width 108 height 21
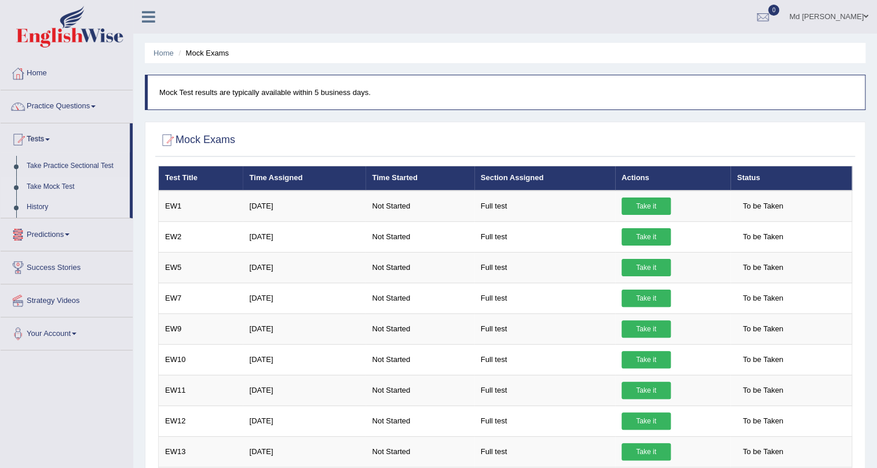
click at [38, 205] on link "History" at bounding box center [75, 207] width 108 height 21
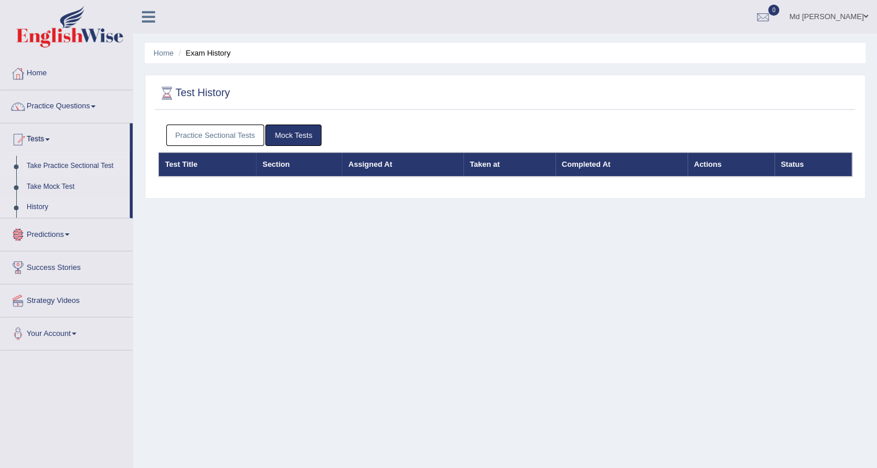
click at [61, 168] on link "Take Practice Sectional Test" at bounding box center [75, 166] width 108 height 21
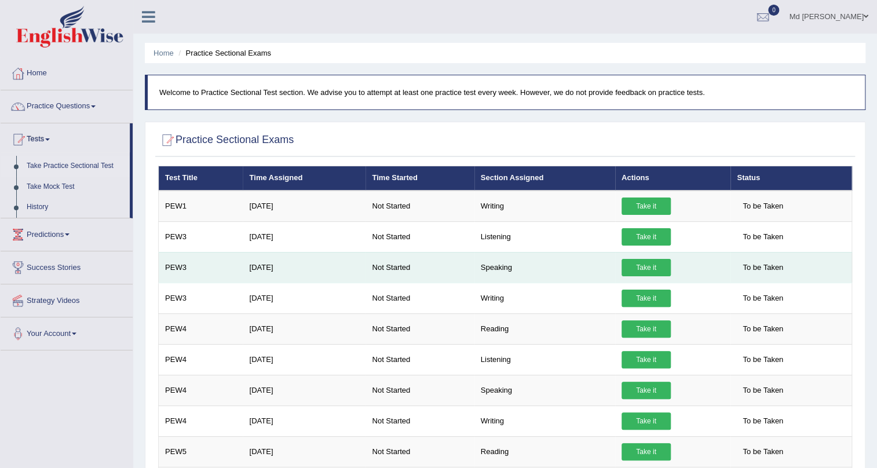
click at [636, 269] on link "Take it" at bounding box center [646, 267] width 49 height 17
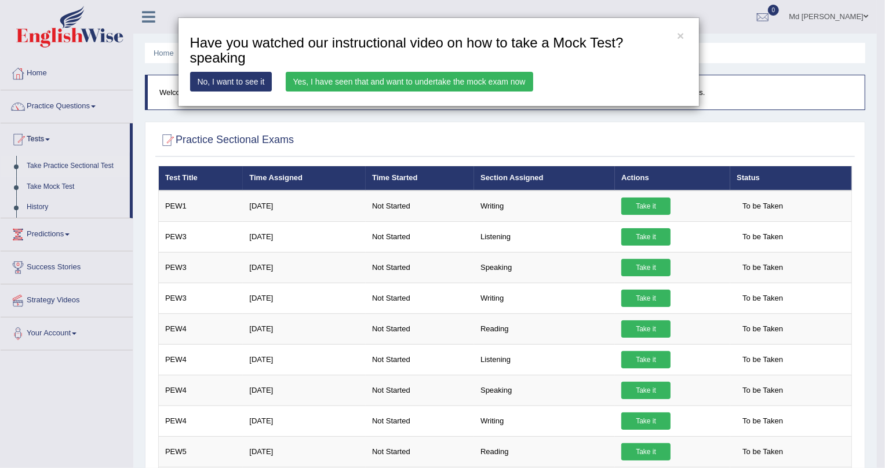
click at [328, 86] on link "Yes, I have seen that and want to undertake the mock exam now" at bounding box center [409, 82] width 247 height 20
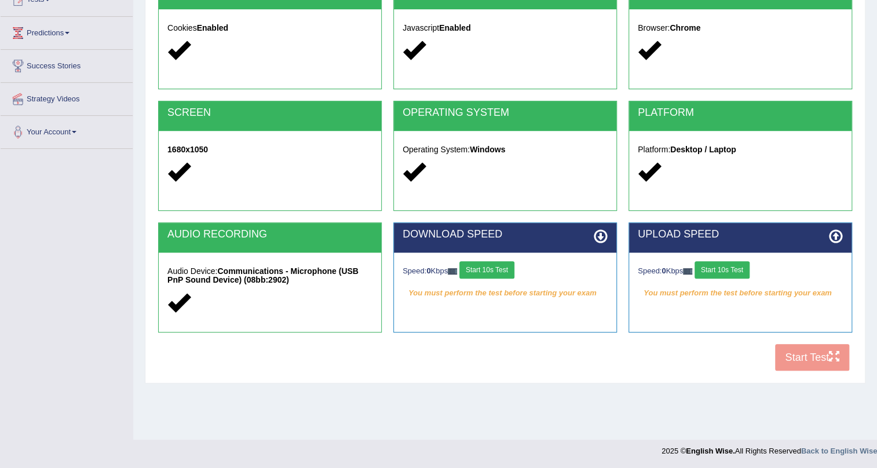
click at [505, 265] on button "Start 10s Test" at bounding box center [487, 269] width 55 height 17
click at [740, 266] on div "Speed: 0 Kbps Start 10s Test" at bounding box center [740, 271] width 205 height 20
click at [733, 269] on button "Start 10s Test" at bounding box center [722, 269] width 55 height 17
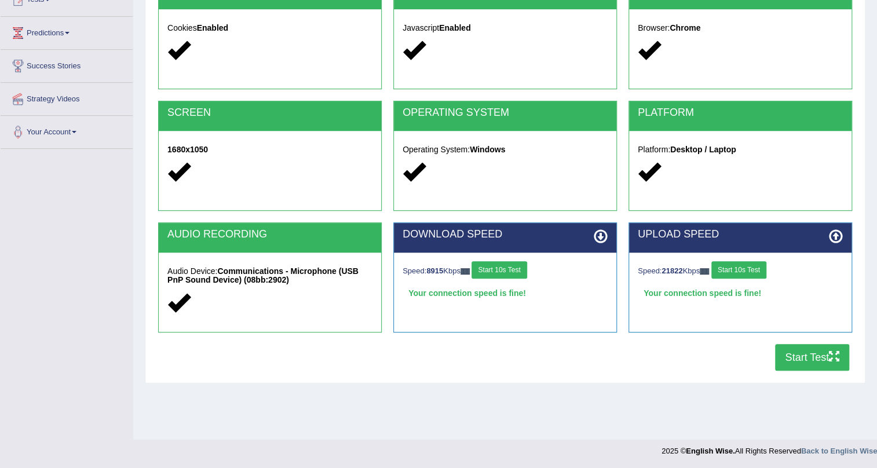
click at [732, 269] on button "Start 10s Test" at bounding box center [739, 269] width 55 height 17
click at [526, 261] on div "Speed: 8915 Kbps Start 10s Test" at bounding box center [505, 271] width 205 height 20
click at [793, 352] on button "Start Test" at bounding box center [812, 357] width 74 height 27
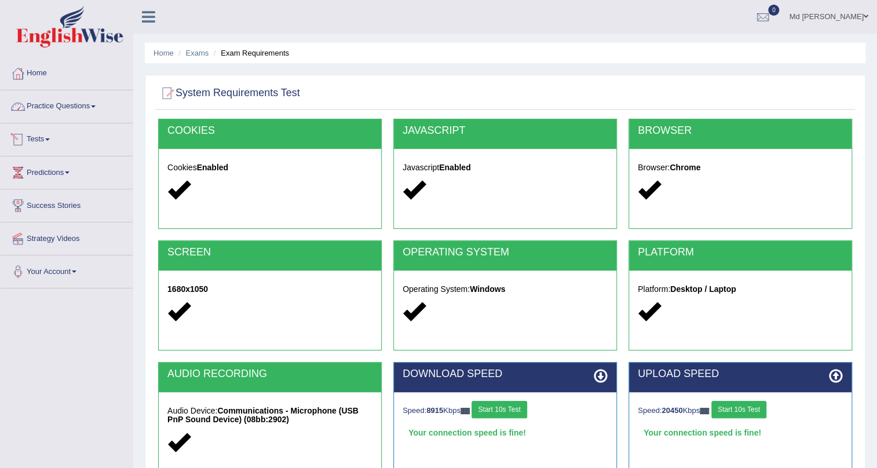
click at [64, 104] on link "Practice Questions" at bounding box center [67, 104] width 132 height 29
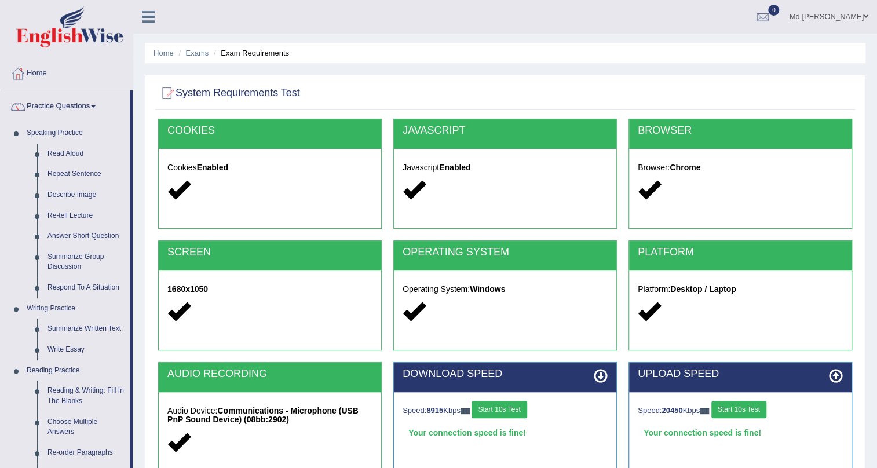
click at [76, 103] on link "Practice Questions" at bounding box center [65, 104] width 129 height 29
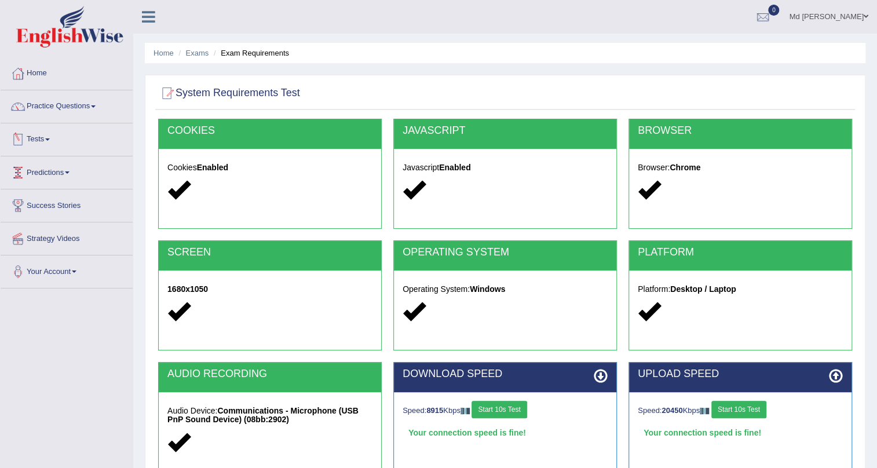
click at [48, 143] on link "Tests" at bounding box center [67, 137] width 132 height 29
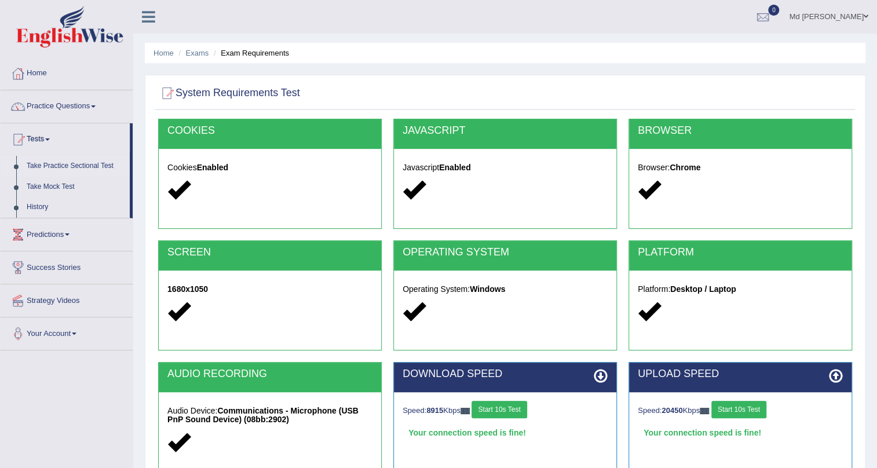
click at [70, 165] on link "Take Practice Sectional Test" at bounding box center [75, 166] width 108 height 21
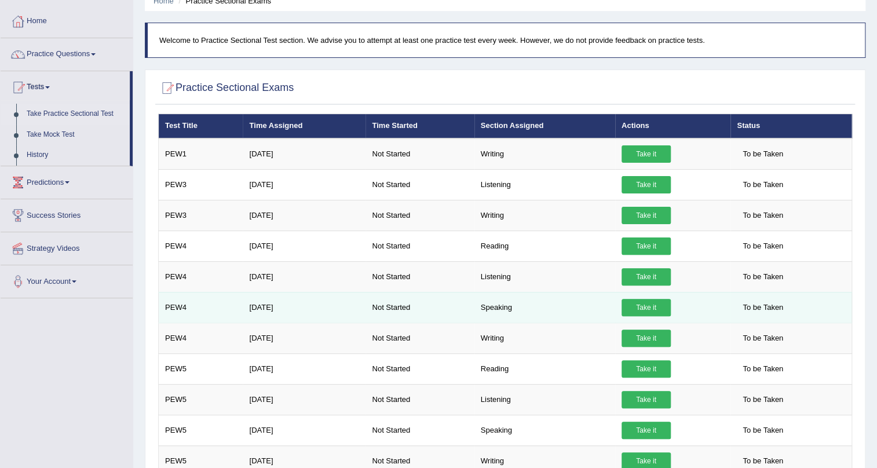
click at [637, 301] on link "Take it" at bounding box center [646, 307] width 49 height 17
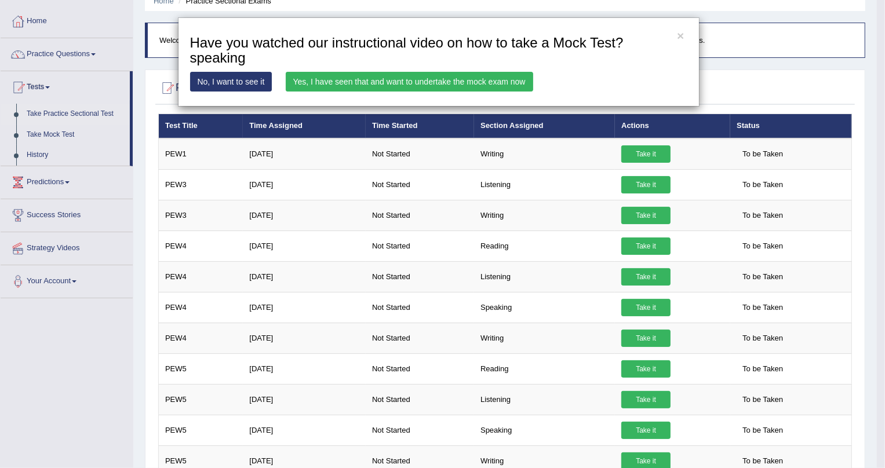
click at [421, 76] on link "Yes, I have seen that and want to undertake the mock exam now" at bounding box center [409, 82] width 247 height 20
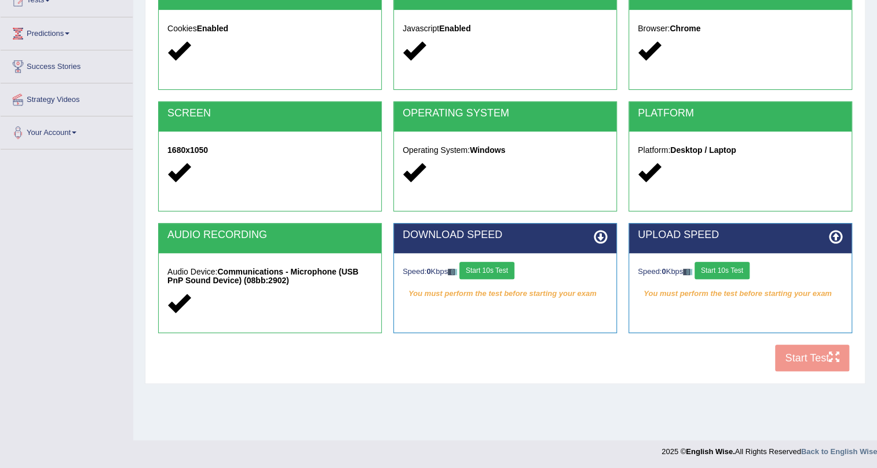
scroll to position [140, 0]
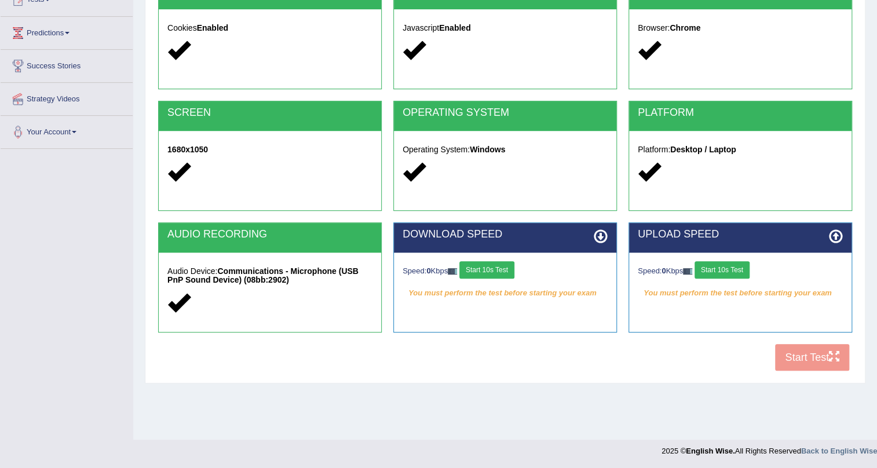
drag, startPoint x: 482, startPoint y: 270, endPoint x: 660, endPoint y: 285, distance: 178.5
click at [504, 275] on button "Start 10s Test" at bounding box center [487, 269] width 55 height 17
click at [738, 272] on div "Speed: 0 Kbps Start 10s Test" at bounding box center [740, 271] width 205 height 20
click at [737, 272] on button "Start 10s Test" at bounding box center [722, 269] width 55 height 17
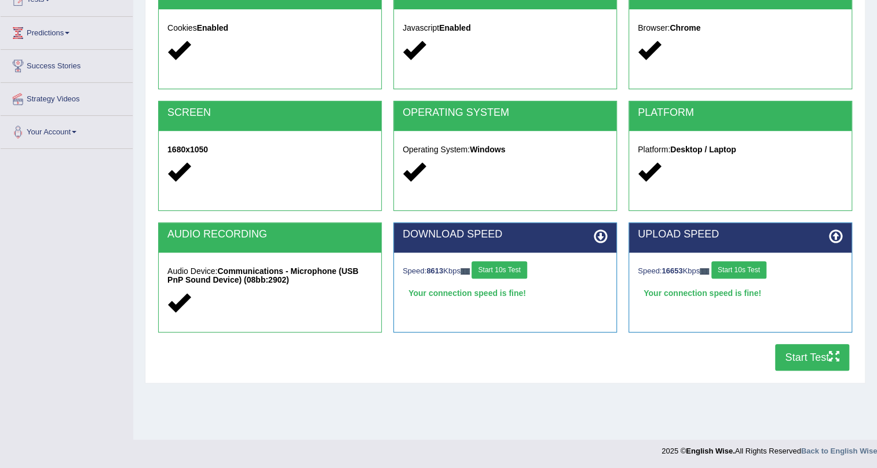
click at [803, 356] on button "Start Test" at bounding box center [812, 357] width 74 height 27
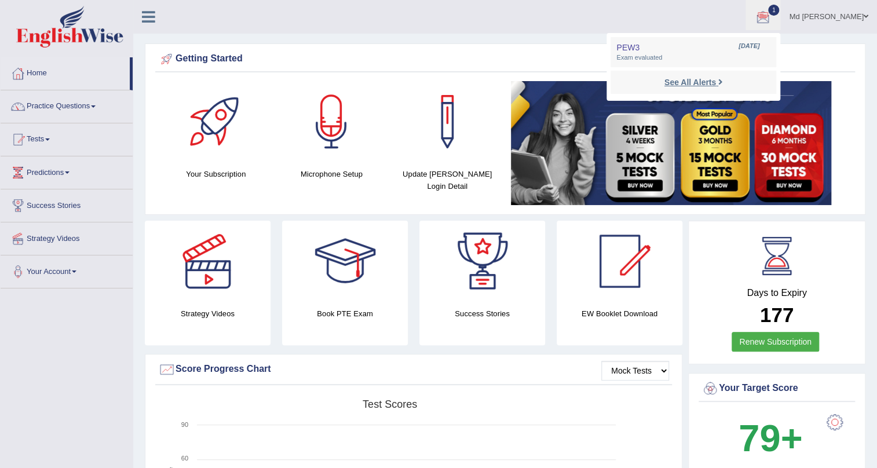
click at [714, 83] on strong "See All Alerts" at bounding box center [691, 82] width 52 height 9
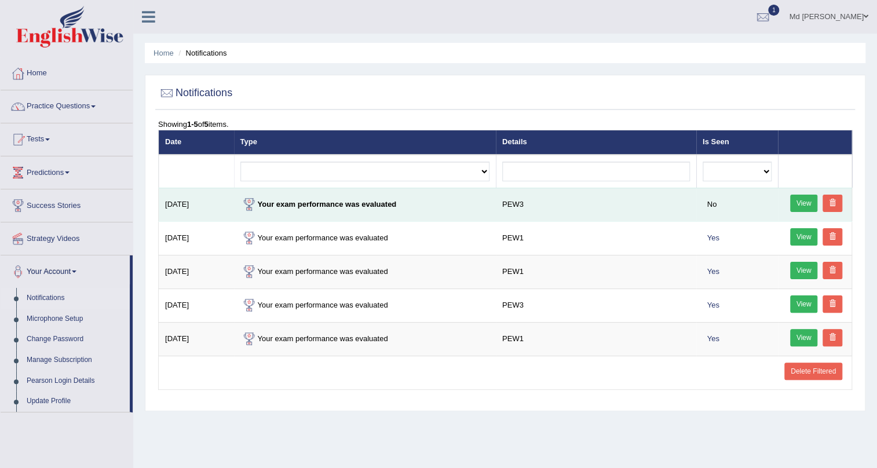
click at [801, 205] on link "View" at bounding box center [804, 203] width 28 height 17
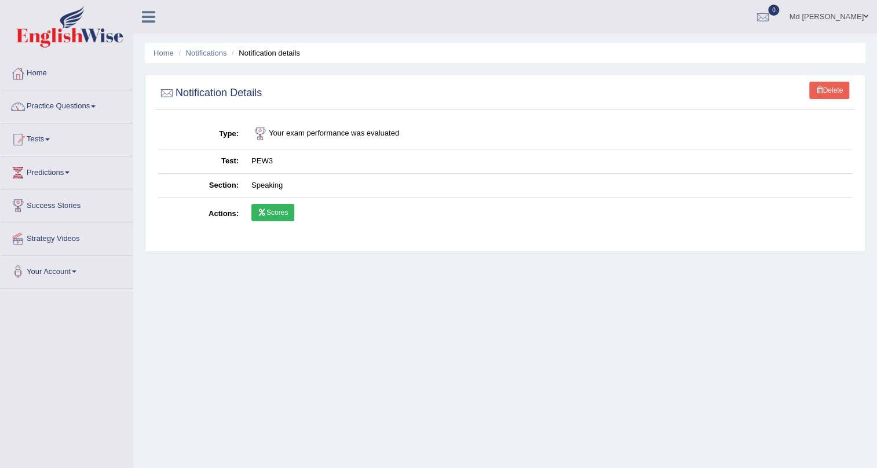
click at [277, 209] on link "Scores" at bounding box center [273, 212] width 43 height 17
